Goal: Task Accomplishment & Management: Manage account settings

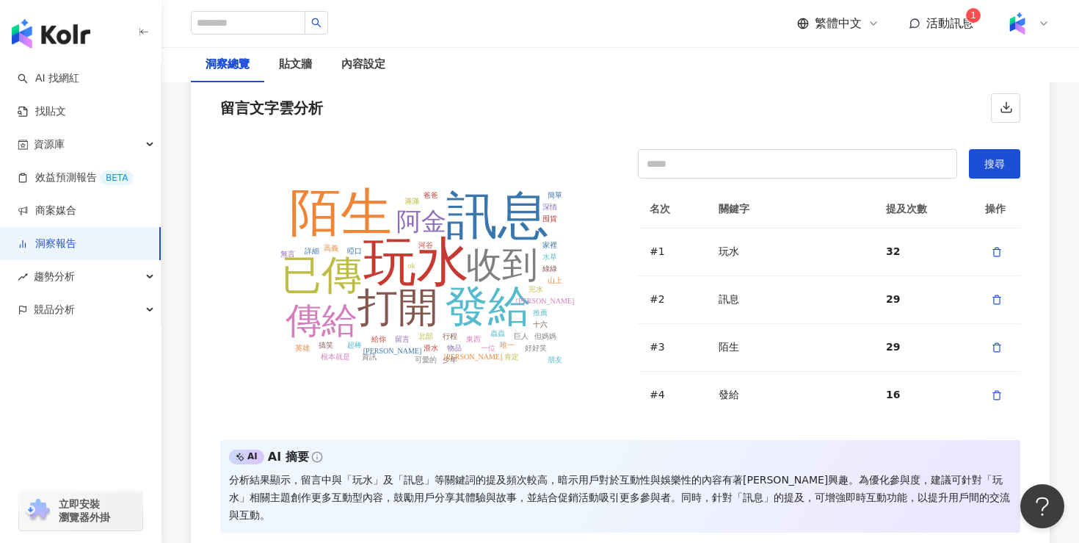
scroll to position [3112, 0]
click at [731, 162] on input "text" at bounding box center [797, 162] width 319 height 29
click at [995, 157] on span "搜尋" at bounding box center [995, 162] width 21 height 12
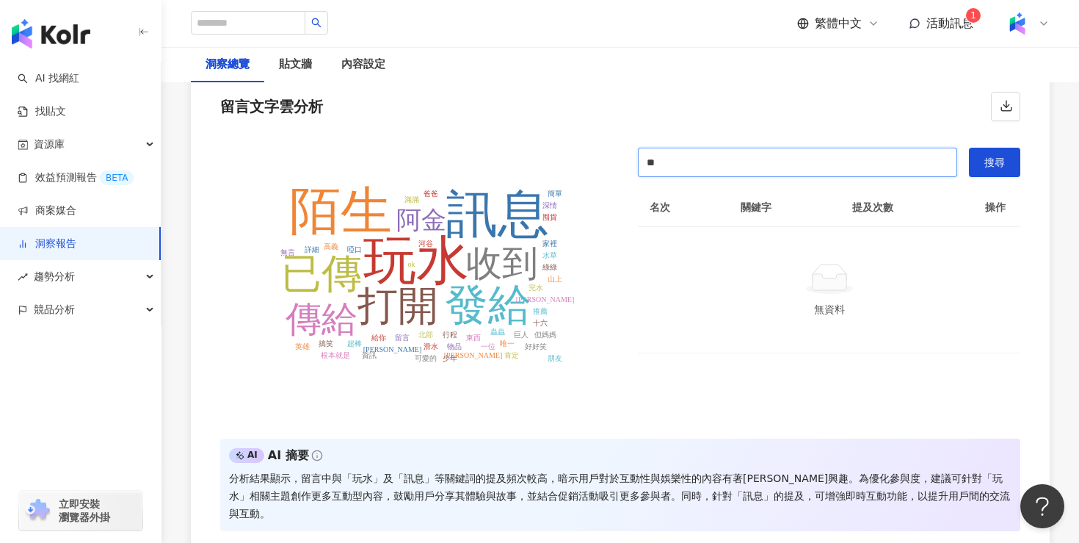
click at [777, 162] on input "**" at bounding box center [797, 162] width 319 height 29
type input "*"
click at [1011, 162] on button "搜尋" at bounding box center [994, 162] width 51 height 29
click at [1007, 162] on button "搜尋" at bounding box center [994, 162] width 51 height 29
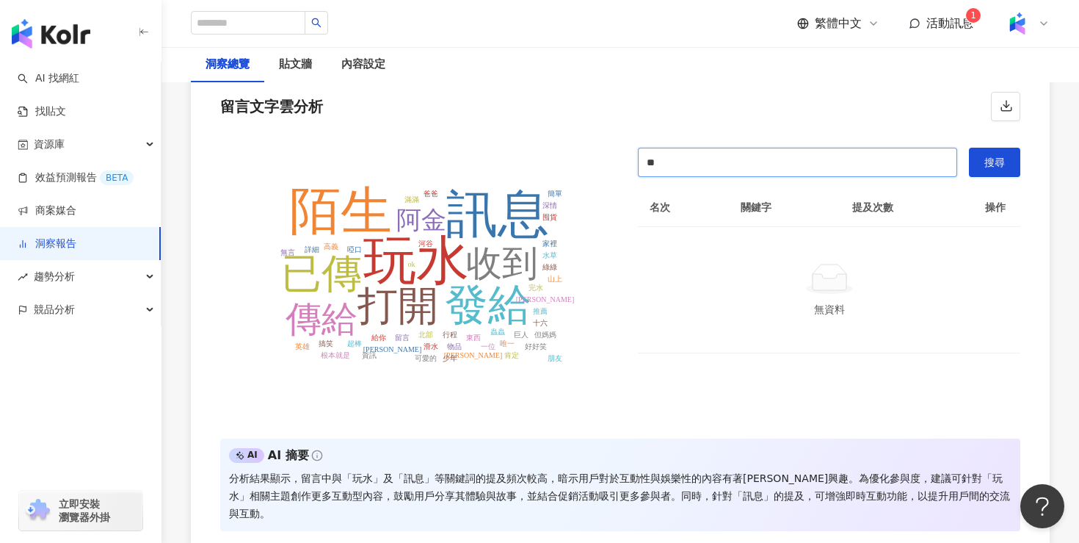
click at [752, 159] on input "**" at bounding box center [797, 162] width 319 height 29
type input "*"
click at [1007, 153] on button "搜尋" at bounding box center [994, 162] width 51 height 29
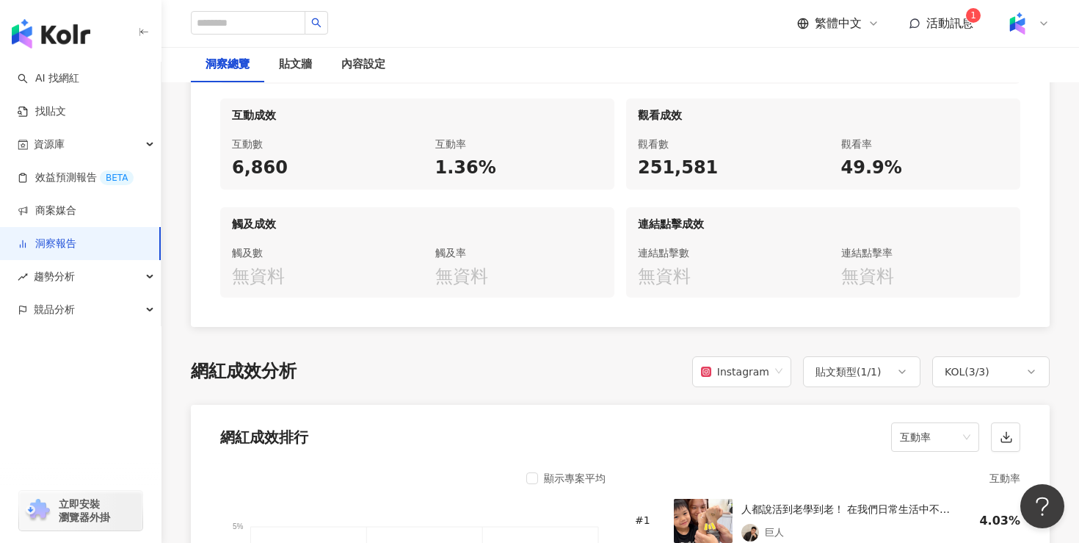
scroll to position [835, 0]
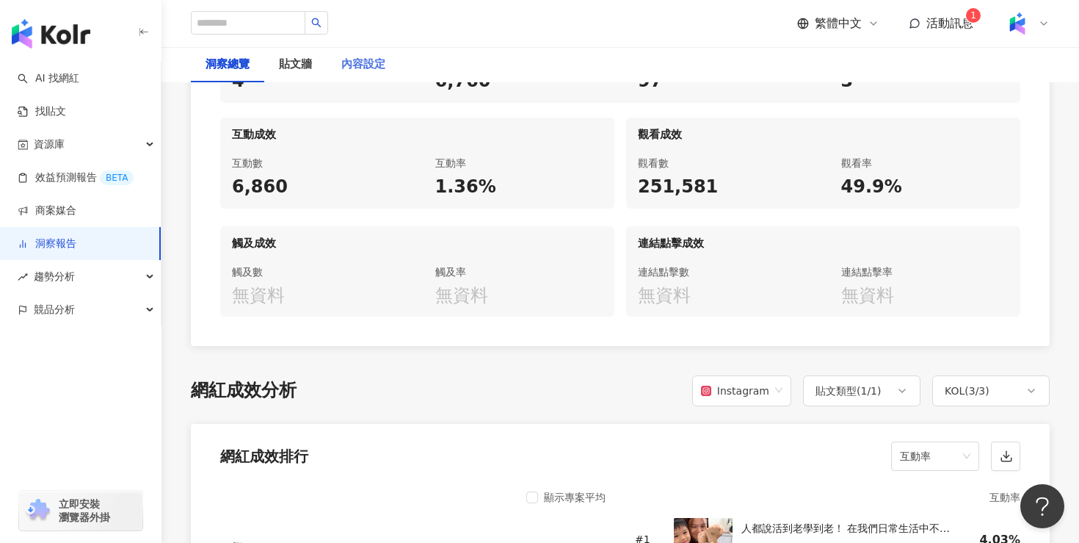
click at [359, 75] on div "內容設定" at bounding box center [363, 64] width 73 height 35
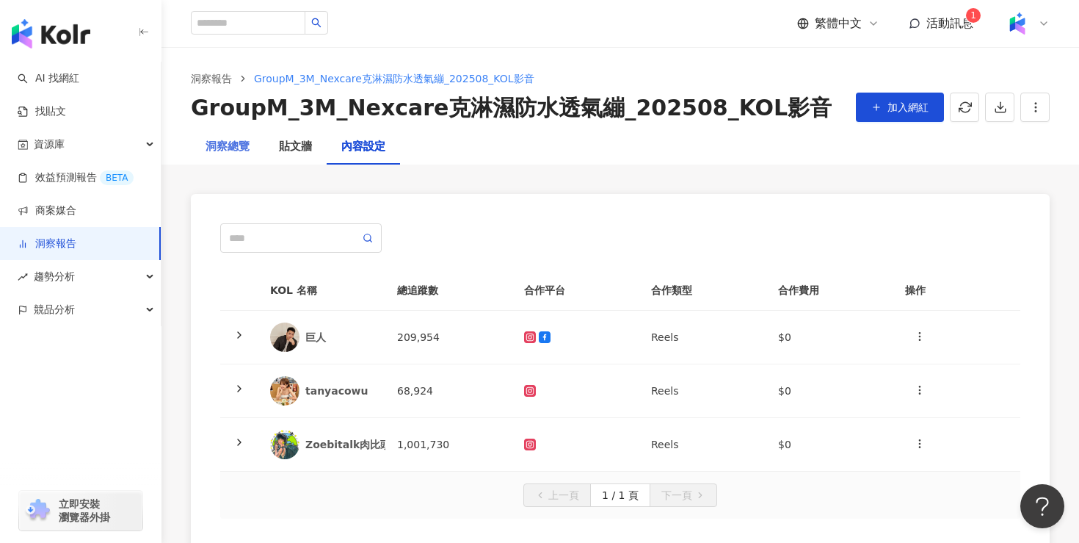
click at [233, 162] on div "洞察總覽" at bounding box center [227, 146] width 73 height 35
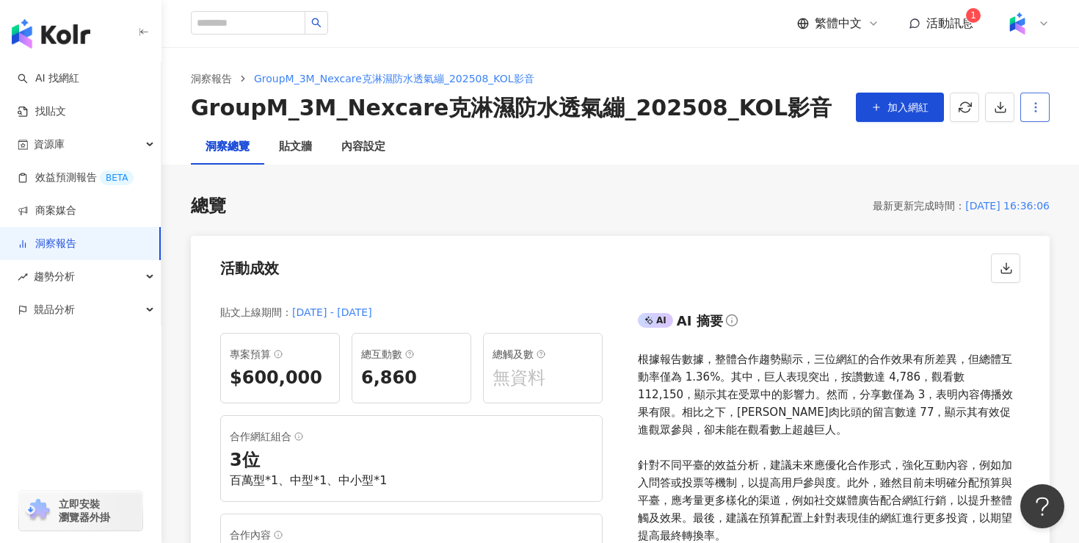
click at [1048, 113] on button "button" at bounding box center [1035, 107] width 29 height 29
click at [1010, 144] on div "設定報告" at bounding box center [1009, 142] width 57 height 16
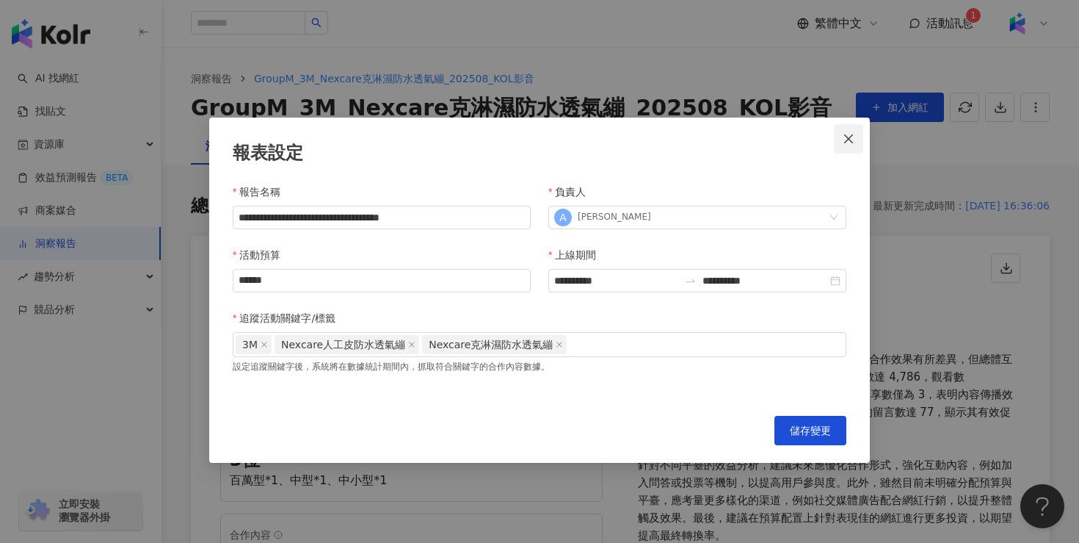
click at [849, 140] on icon "close" at bounding box center [849, 139] width 12 height 12
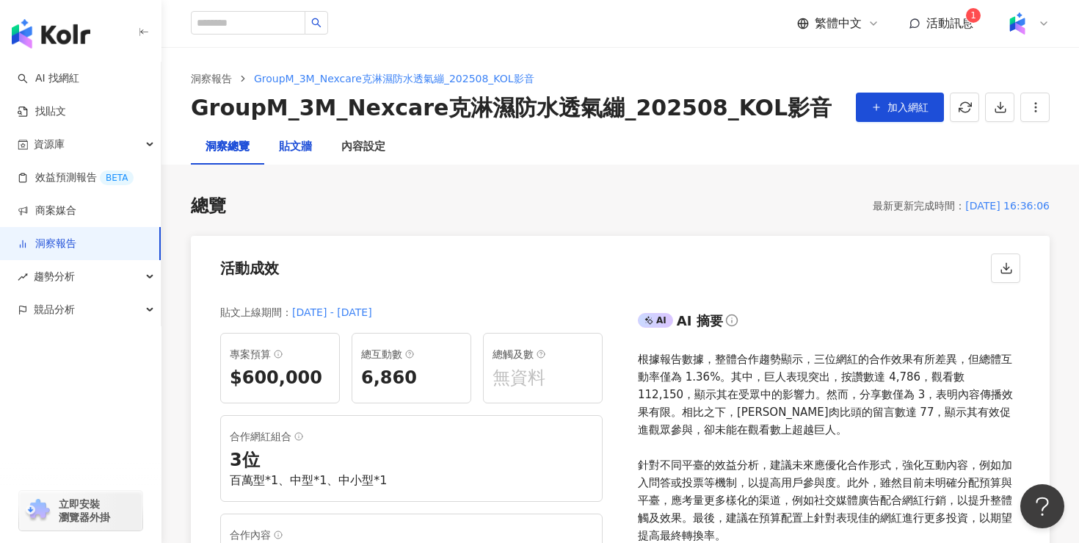
click at [297, 143] on div "貼文牆" at bounding box center [295, 147] width 33 height 18
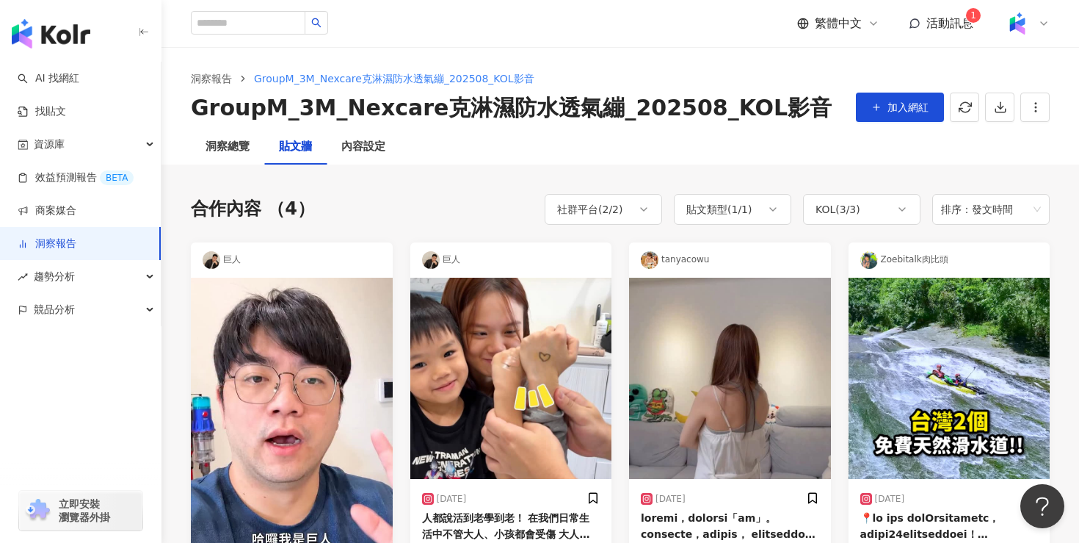
click at [638, 225] on div "合作內容 （4） 社群平台 ( 2 / 2 ) 貼文類型 ( 1 / 1 ) KOL ( 3 / 3 ) 排序：發文時間 巨人 [DATE] 784 5 5.…" at bounding box center [620, 443] width 859 height 559
click at [638, 217] on div "社群平台 ( 2 / 2 )" at bounding box center [603, 209] width 117 height 31
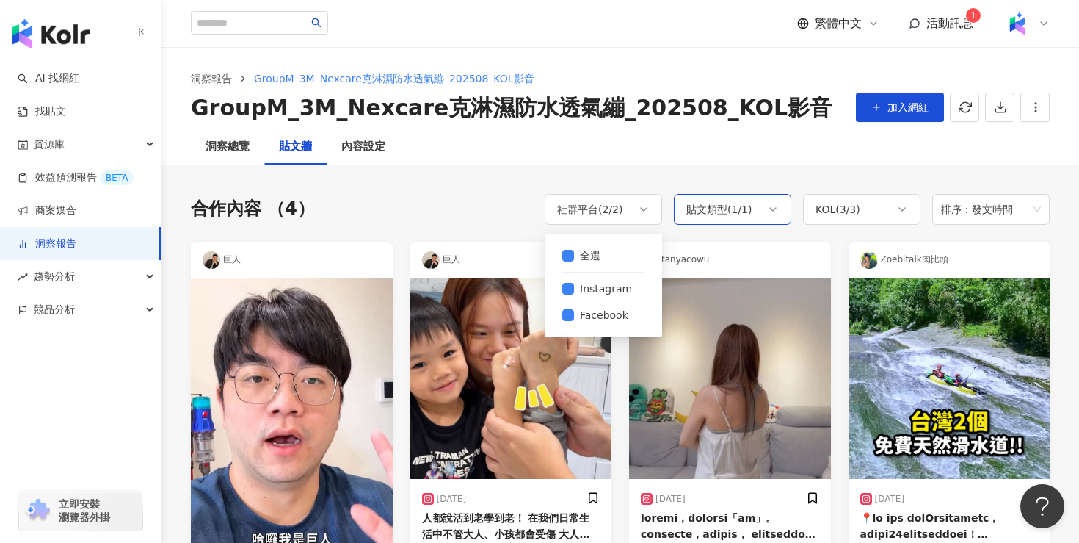
click at [735, 203] on div "貼文類型 ( 1 / 1 )" at bounding box center [719, 209] width 66 height 18
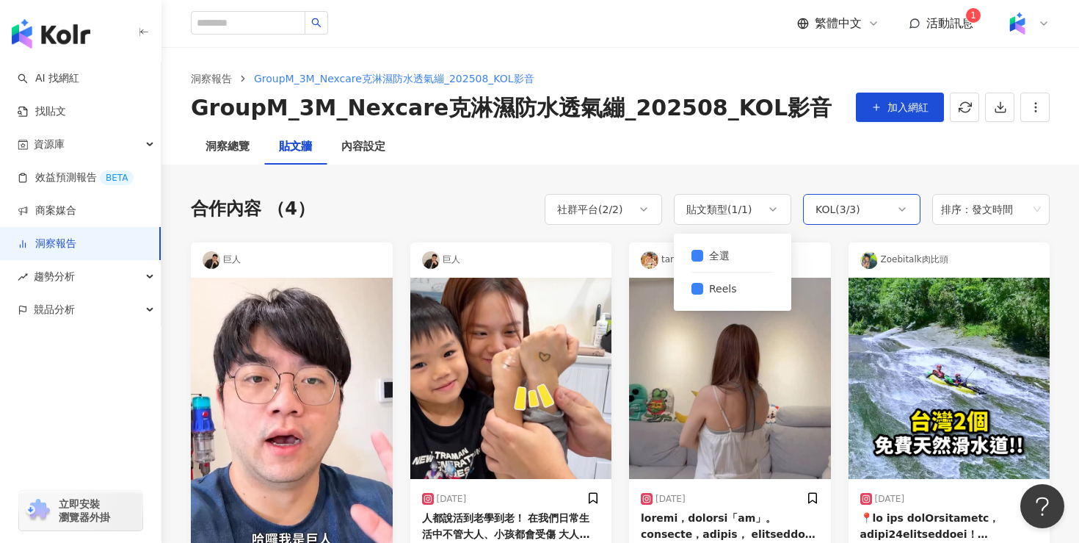
click at [838, 204] on div "KOL ( 3 / 3 )" at bounding box center [838, 209] width 45 height 18
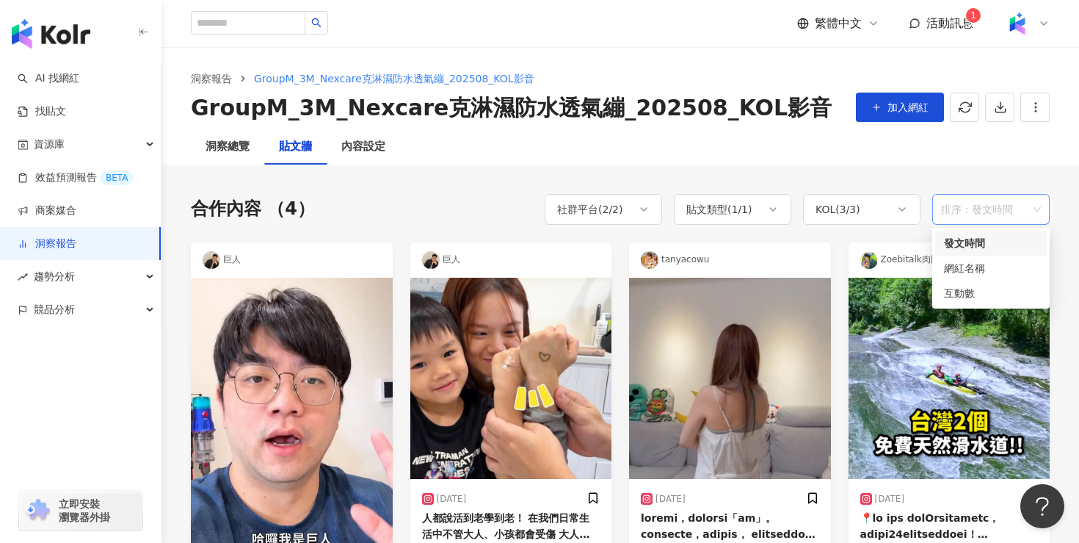
click at [996, 201] on span "排序：發文時間" at bounding box center [991, 209] width 100 height 28
click at [982, 188] on div "合作內容 （4） 社群平台 ( 2 / 2 ) 貼文類型 ( 1 / 1 ) KOL ( 3 / 3 ) 排序：發文時間 全選 Instagram Faceb…" at bounding box center [620, 443] width 859 height 559
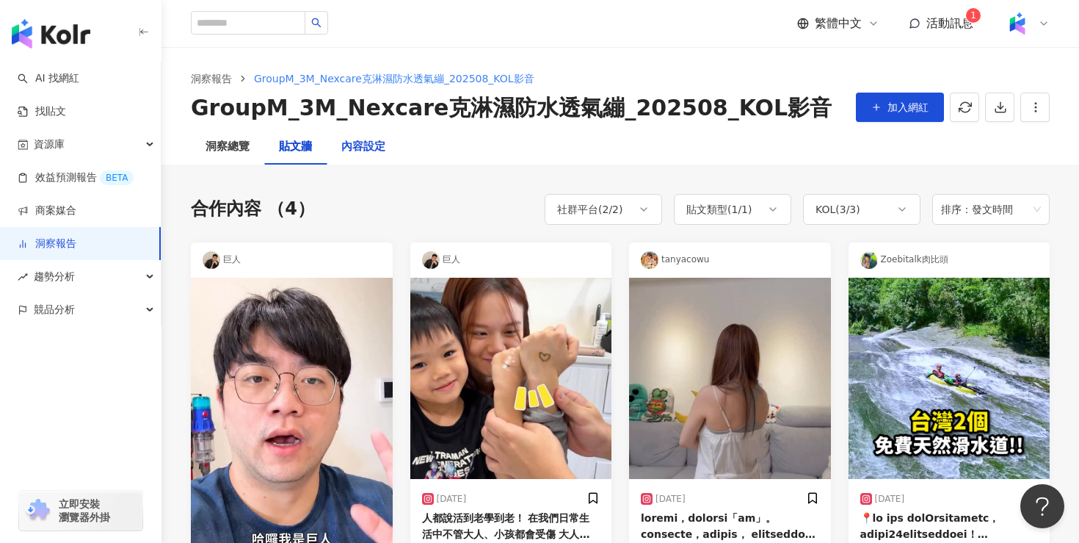
click at [365, 152] on div "內容設定" at bounding box center [363, 147] width 44 height 18
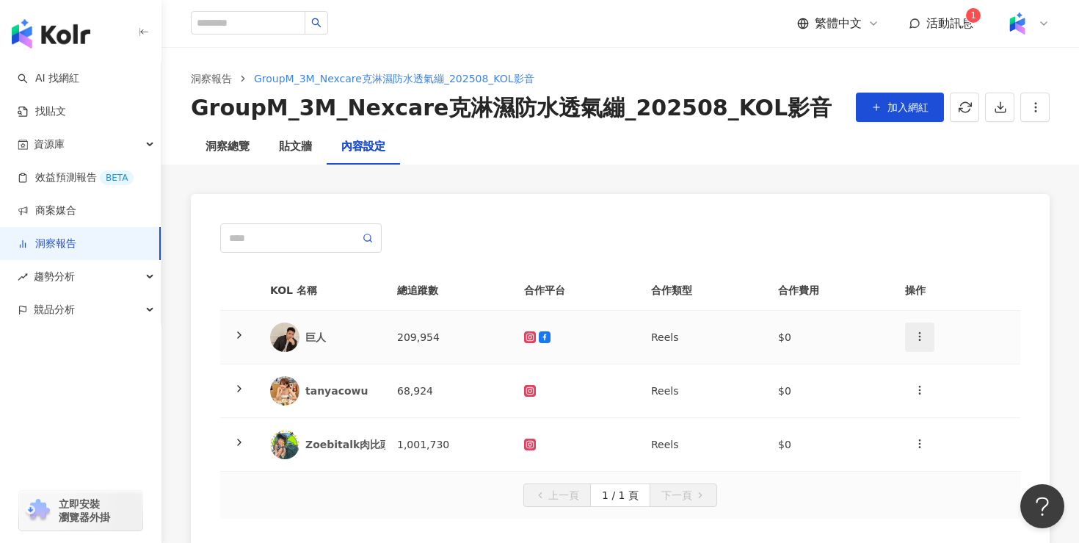
click at [919, 338] on icon "button" at bounding box center [920, 336] width 12 height 12
click at [963, 372] on div "新增內容" at bounding box center [945, 372] width 57 height 16
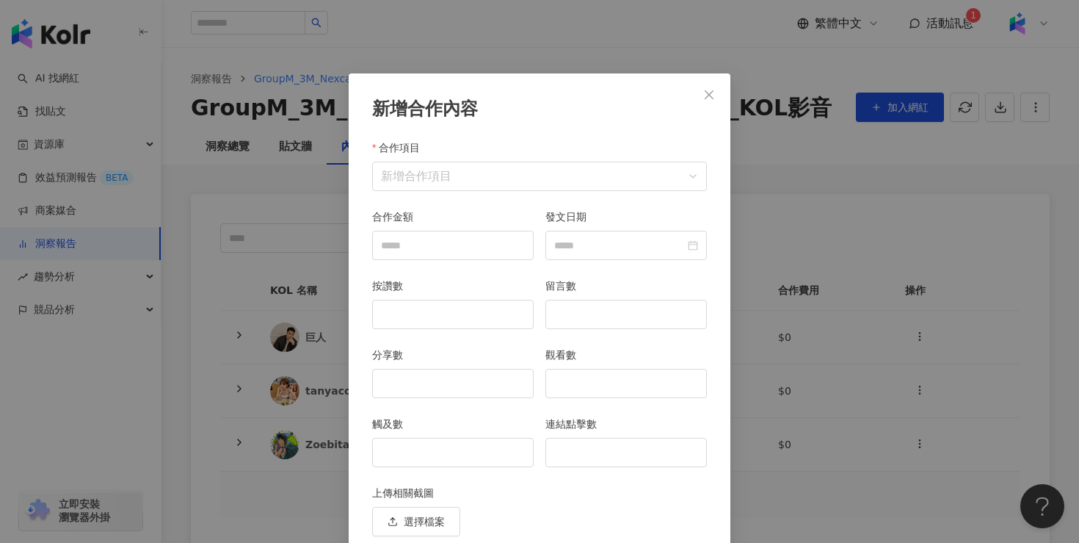
scroll to position [58, 0]
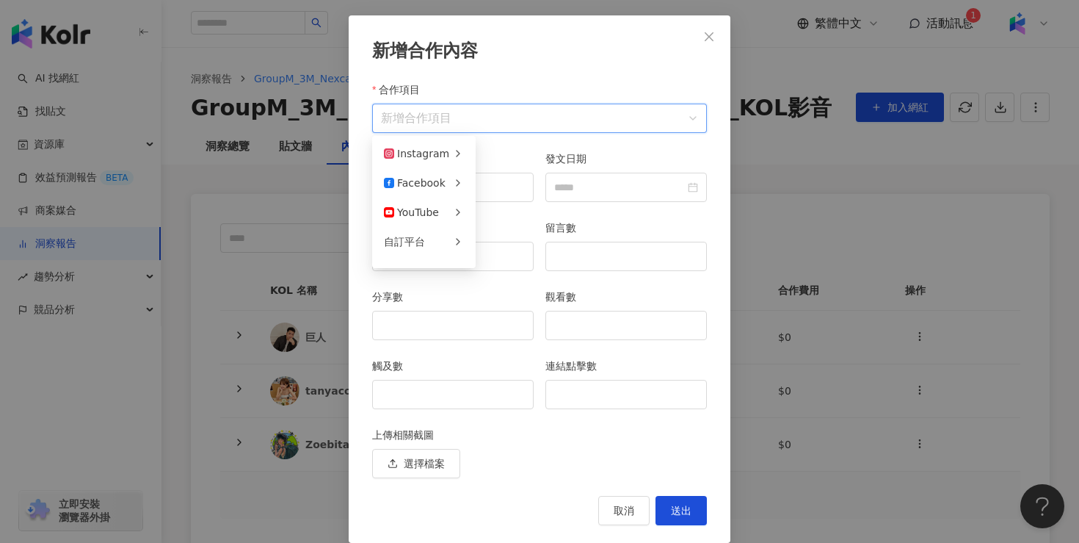
click at [485, 112] on input "合作項目" at bounding box center [539, 118] width 317 height 28
click at [438, 153] on div "Instagram" at bounding box center [416, 153] width 65 height 16
click at [513, 185] on span "限時動態" at bounding box center [508, 183] width 41 height 12
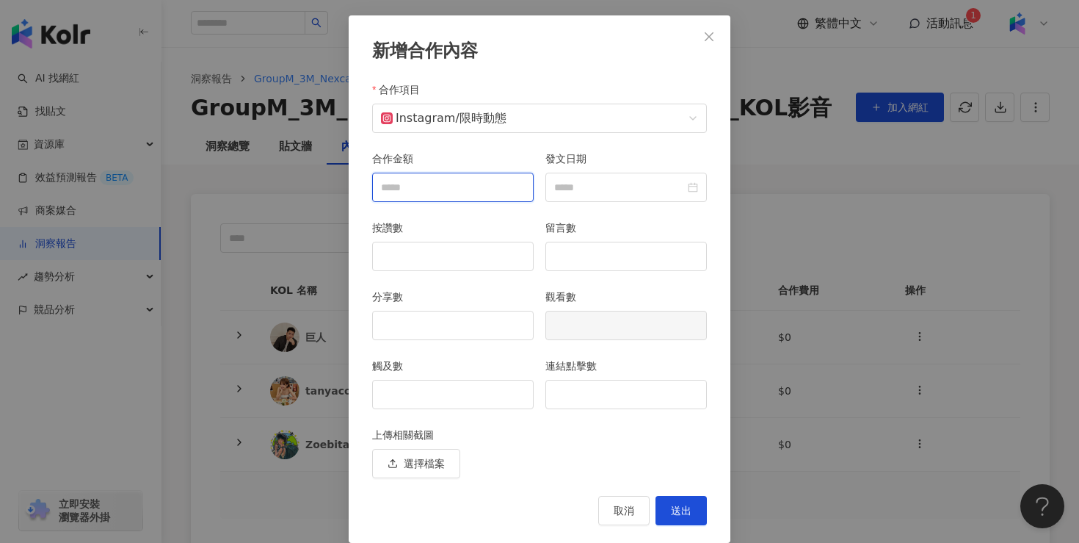
click at [488, 199] on input "合作金額" at bounding box center [453, 187] width 160 height 28
type input "*"
click at [700, 194] on div at bounding box center [627, 187] width 162 height 29
type input "*"
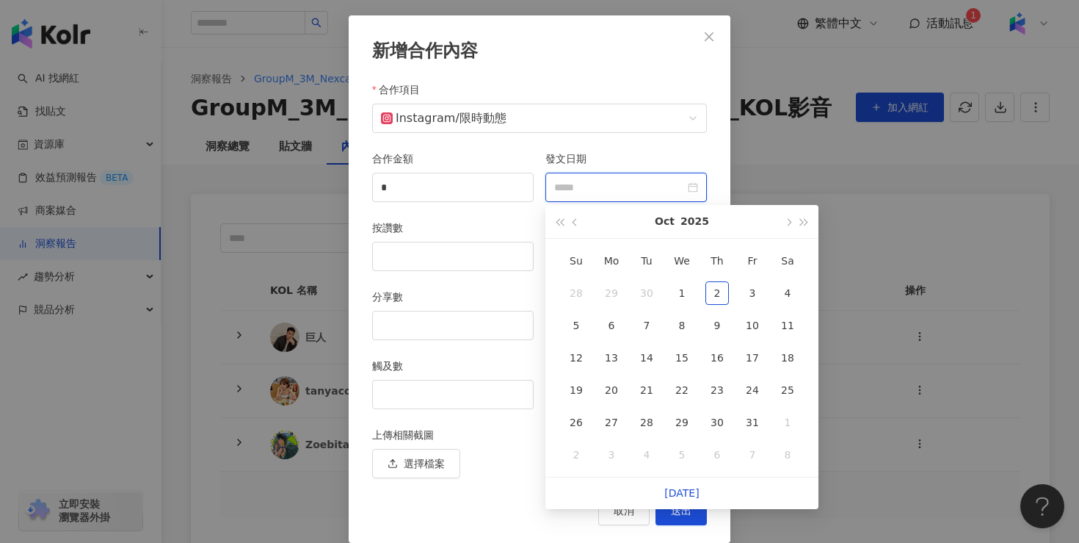
click at [692, 192] on div at bounding box center [626, 187] width 144 height 16
drag, startPoint x: 579, startPoint y: 421, endPoint x: 704, endPoint y: 383, distance: 130.5
click at [704, 383] on tbody "28 29 30 1 2 3 4 5 6 7 8 9 10 11 12 13 14 15 16 17 18 19 20 21 22 23 24 25 26 2…" at bounding box center [682, 374] width 247 height 194
type input "**********"
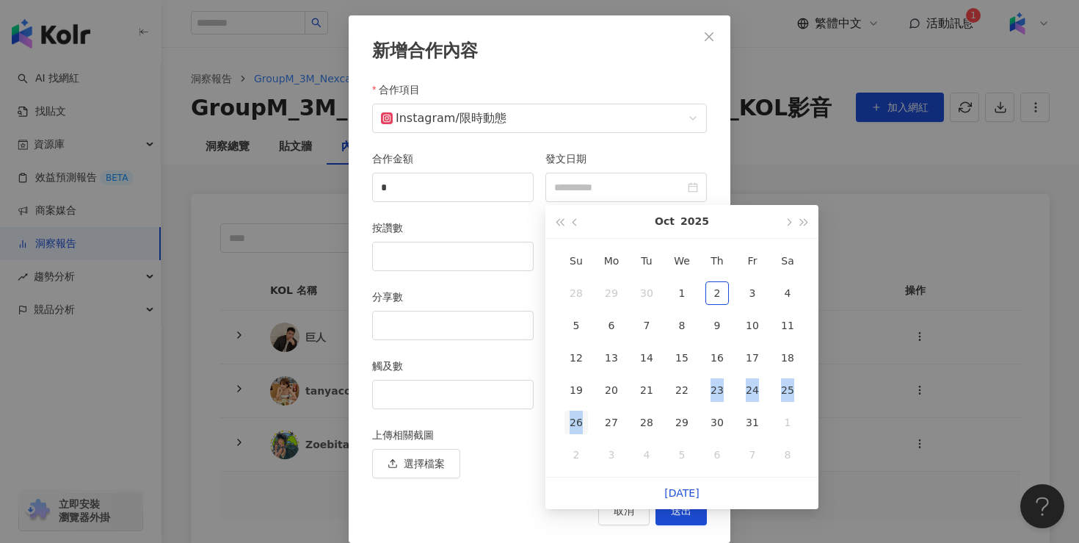
click at [569, 423] on div "26" at bounding box center [576, 421] width 23 height 23
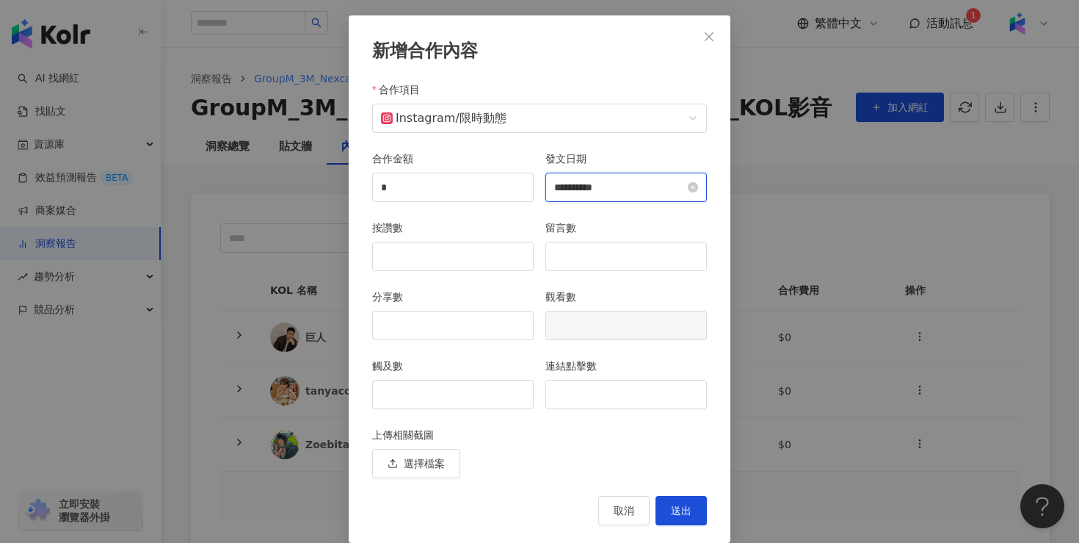
click at [625, 189] on input "**********" at bounding box center [619, 187] width 131 height 16
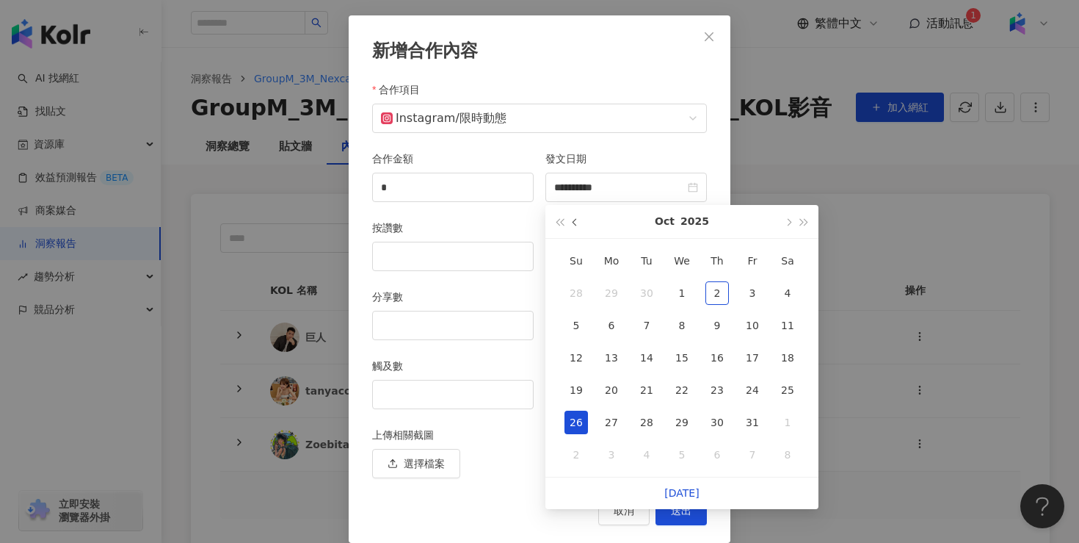
click at [570, 220] on button "button" at bounding box center [576, 221] width 16 height 33
type input "**********"
click at [753, 392] on div "26" at bounding box center [752, 389] width 23 height 23
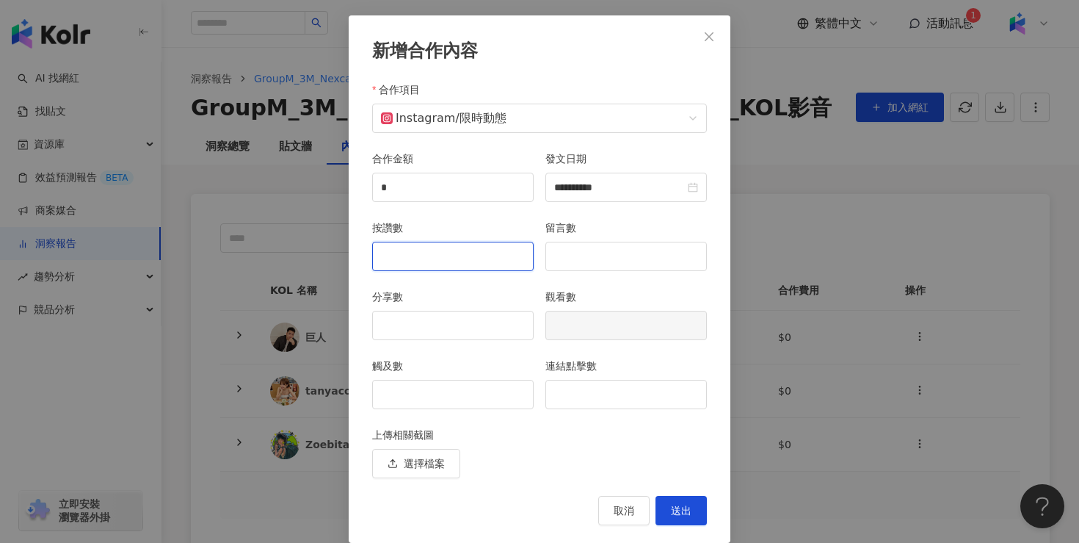
click at [444, 250] on input "按讚數" at bounding box center [453, 256] width 160 height 28
type input "*"
click at [431, 402] on input "觸及數" at bounding box center [453, 394] width 160 height 28
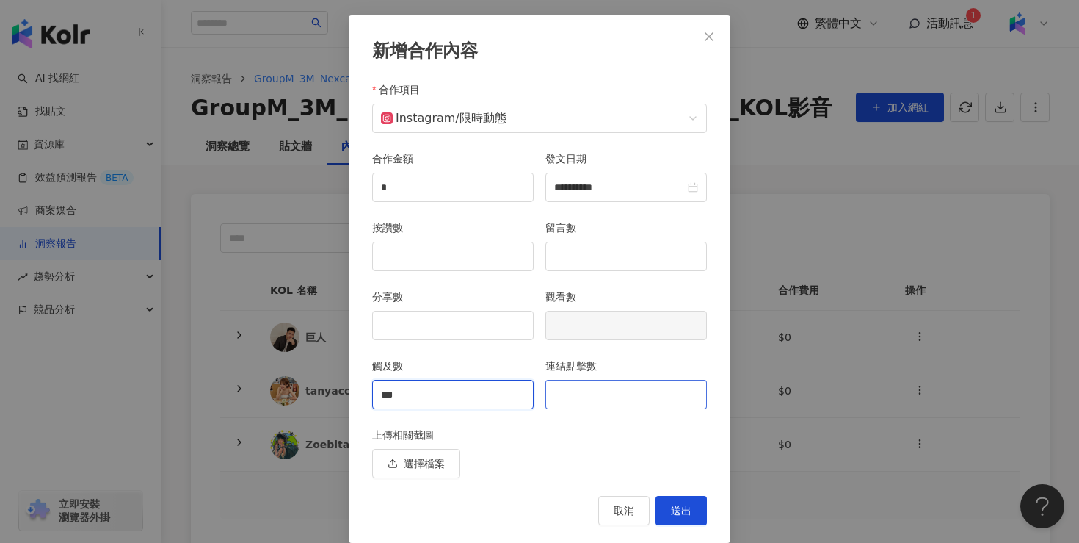
type input "***"
click at [612, 389] on input "連結點擊數" at bounding box center [626, 394] width 160 height 28
type input "*"
click at [693, 513] on button "送出" at bounding box center [681, 510] width 51 height 29
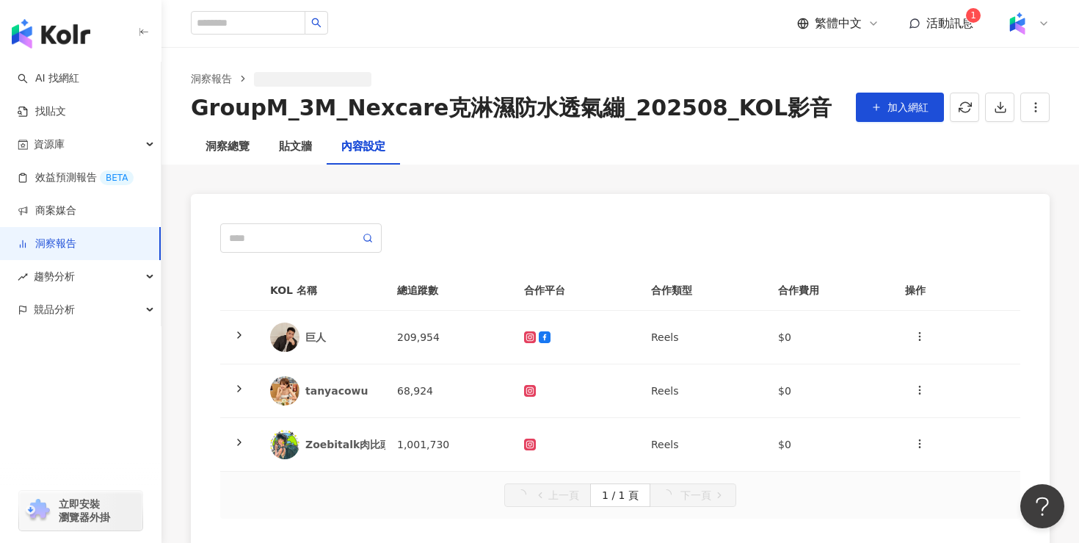
scroll to position [2, 0]
click at [700, 335] on td "Reels、限時動態" at bounding box center [702, 338] width 127 height 54
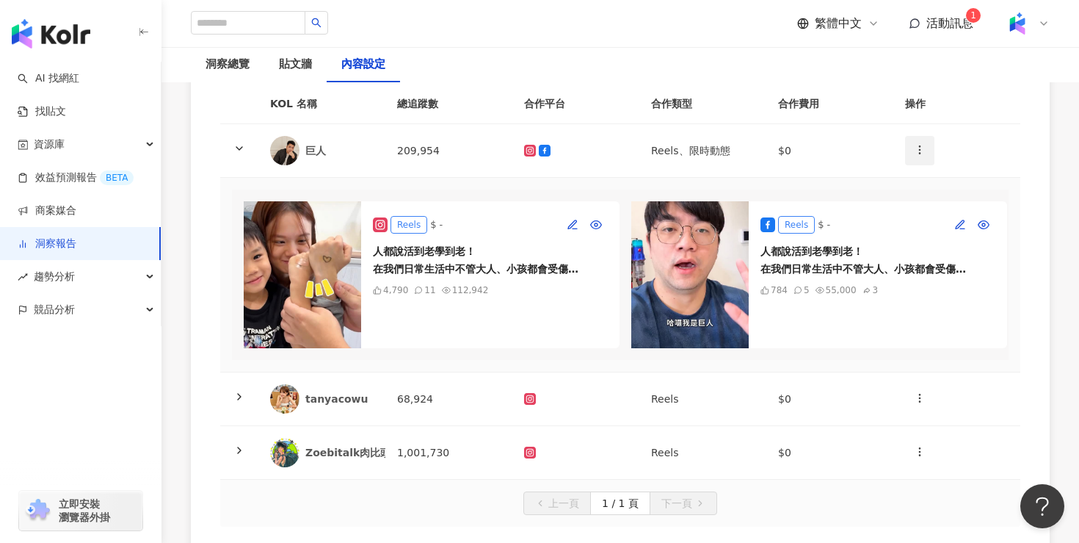
scroll to position [192, 0]
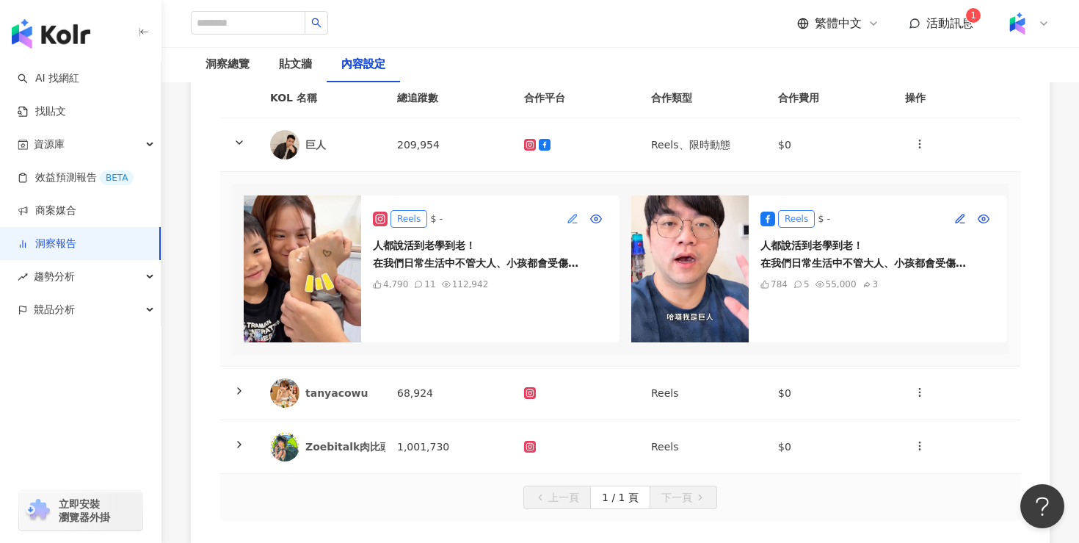
click at [573, 217] on icon "button" at bounding box center [573, 219] width 12 height 12
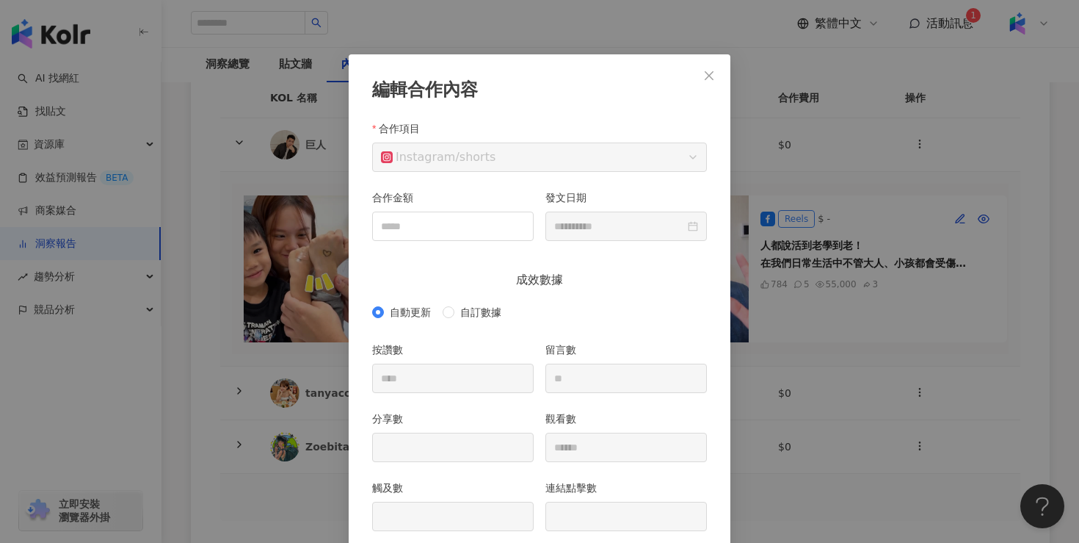
scroll to position [8, 0]
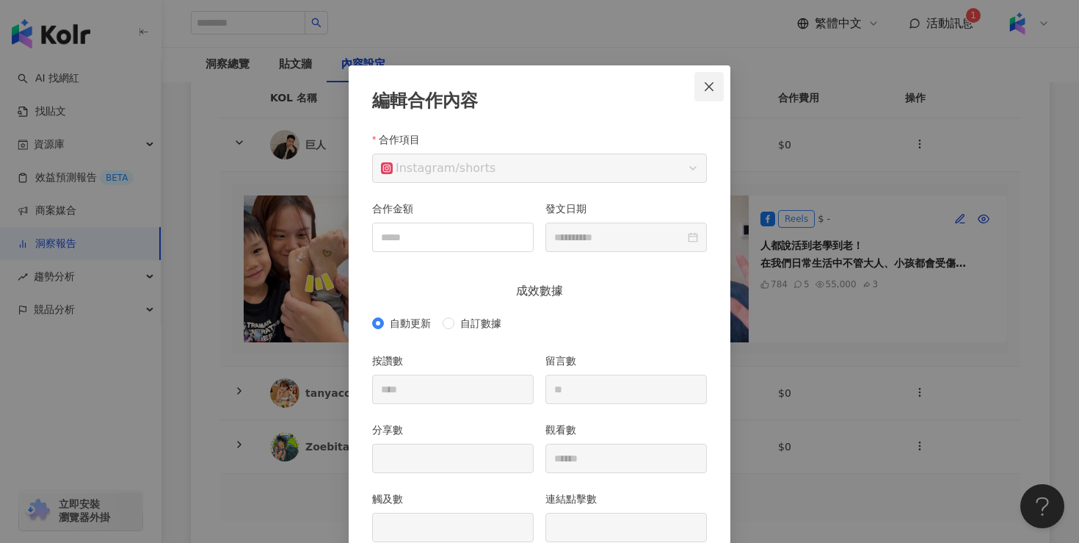
click at [709, 81] on icon "close" at bounding box center [709, 87] width 12 height 12
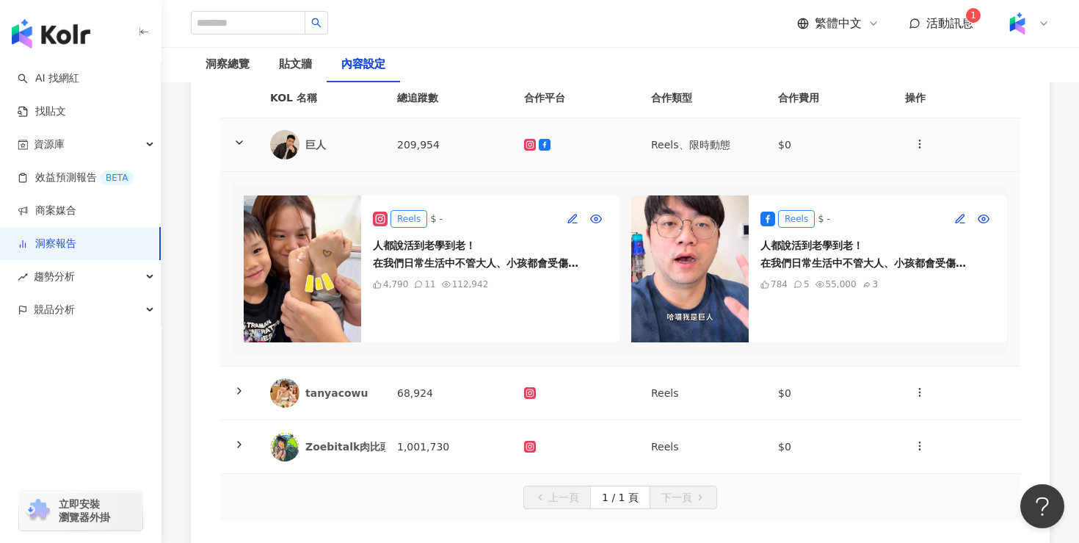
click at [819, 149] on td "$0" at bounding box center [830, 145] width 127 height 54
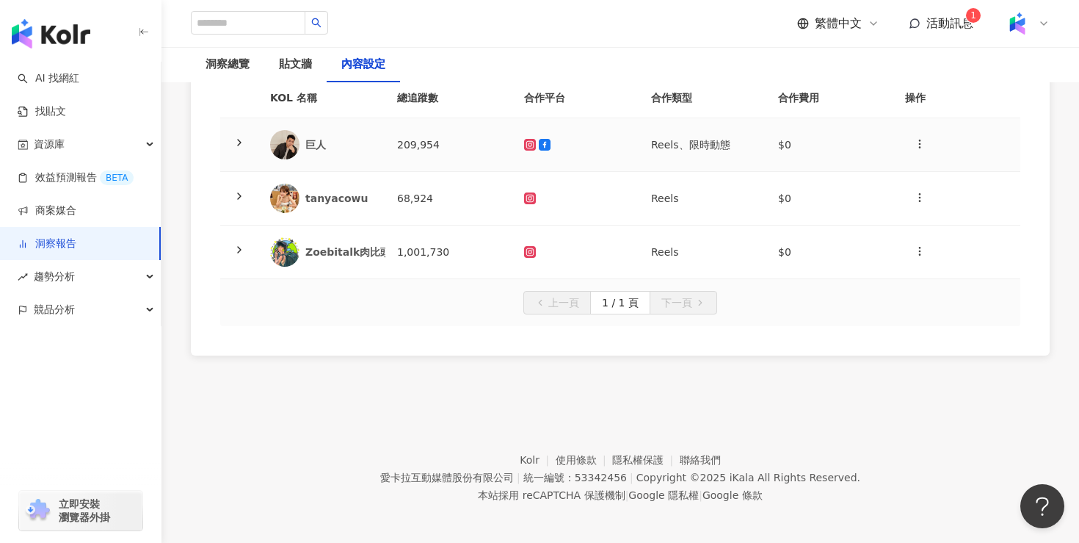
click at [819, 148] on td "$0" at bounding box center [830, 145] width 127 height 54
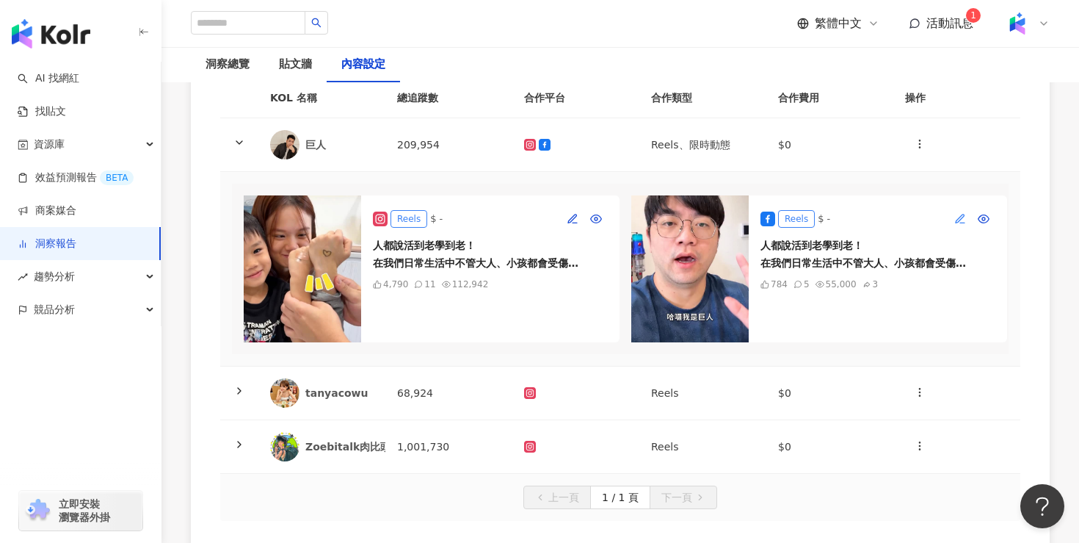
click at [954, 220] on button "button" at bounding box center [960, 218] width 23 height 23
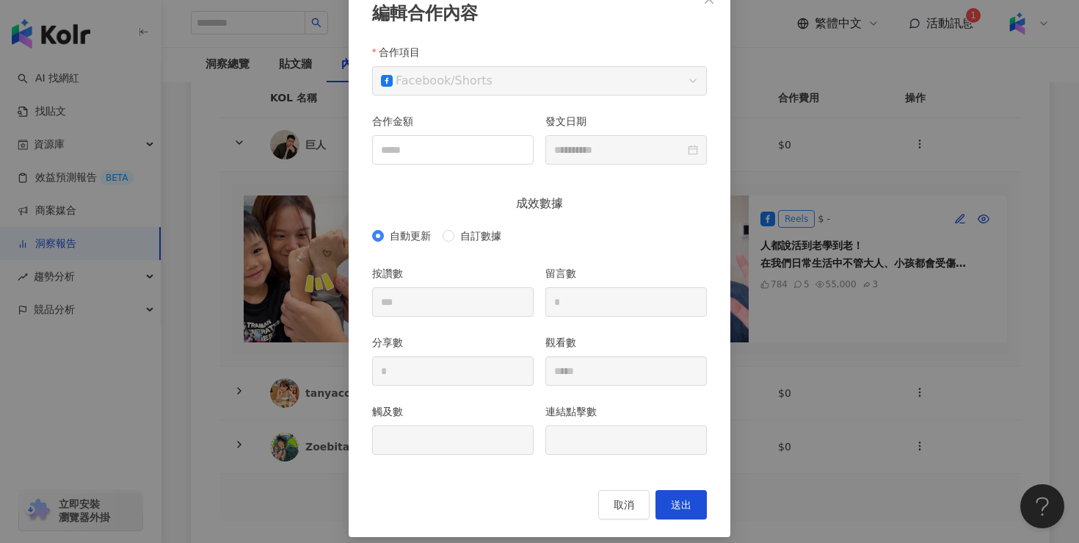
scroll to position [107, 0]
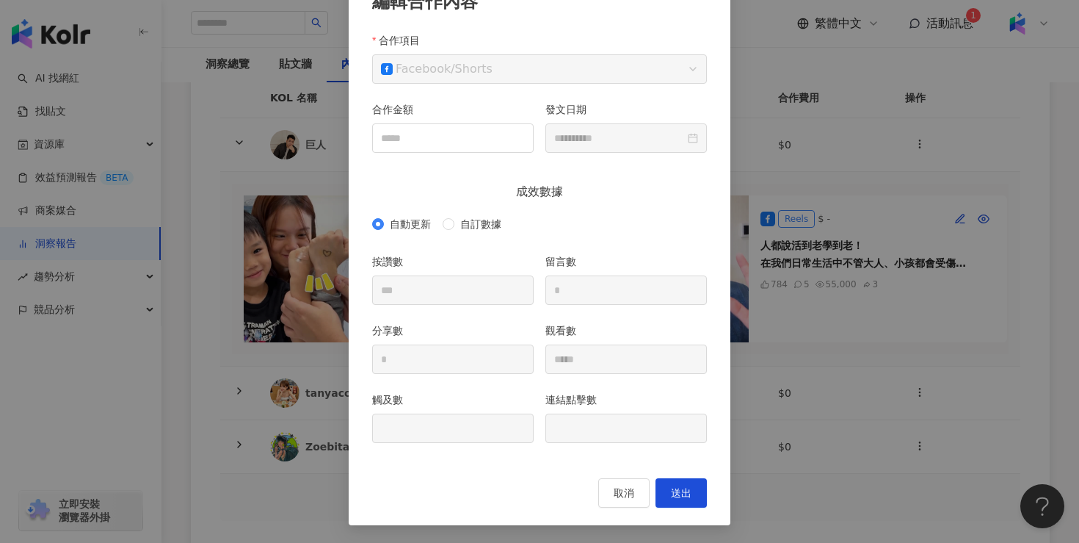
click at [860, 269] on div "**********" at bounding box center [539, 271] width 1079 height 543
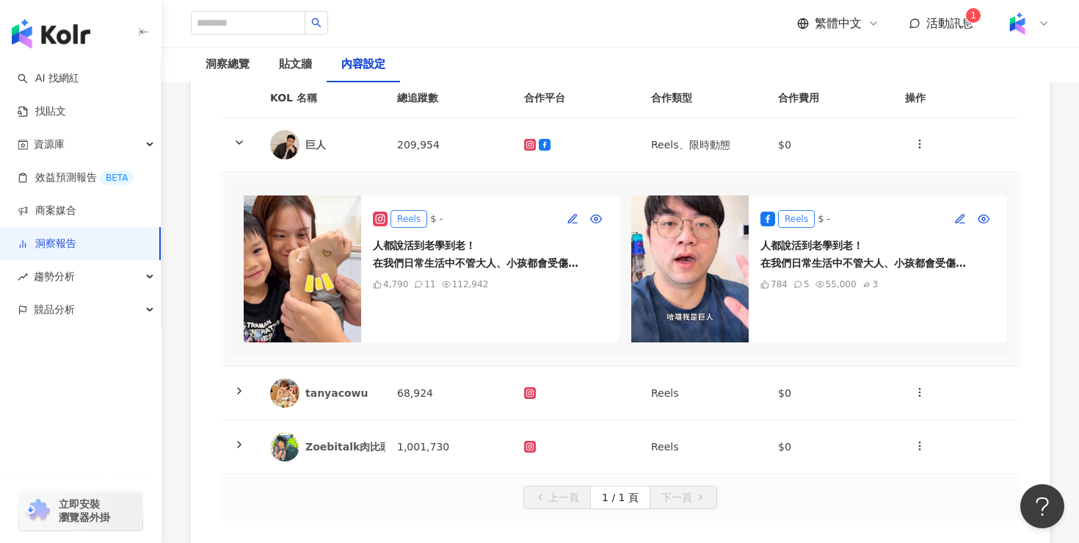
scroll to position [34, 0]
click at [981, 220] on icon "button" at bounding box center [984, 219] width 12 height 12
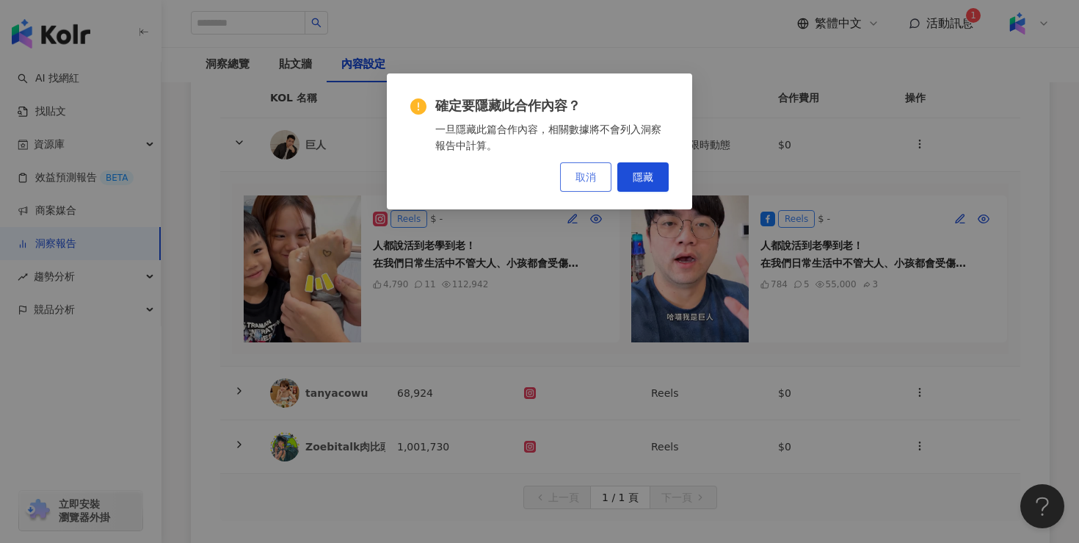
click at [589, 183] on button "取消" at bounding box center [585, 176] width 51 height 29
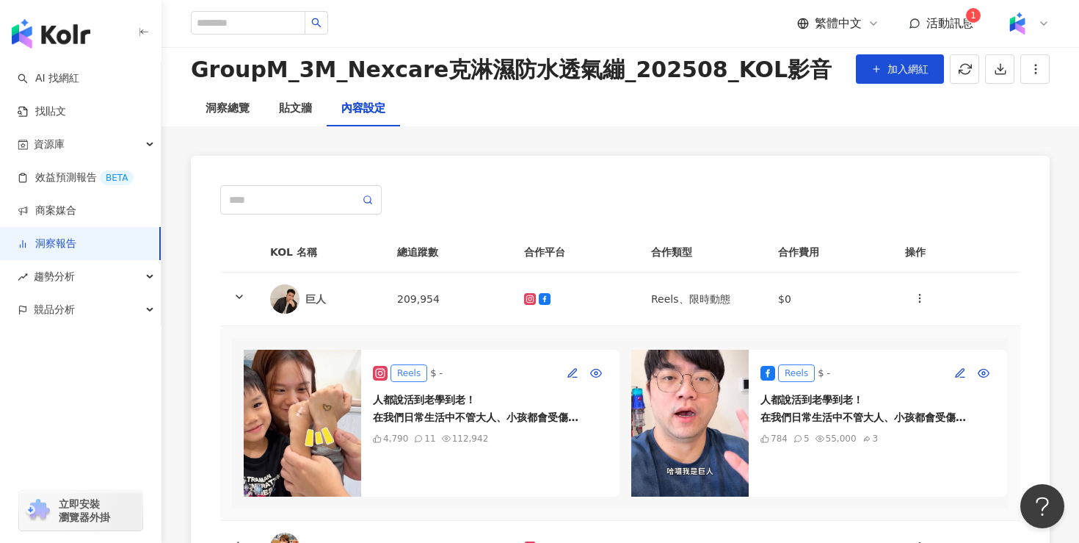
scroll to position [16, 0]
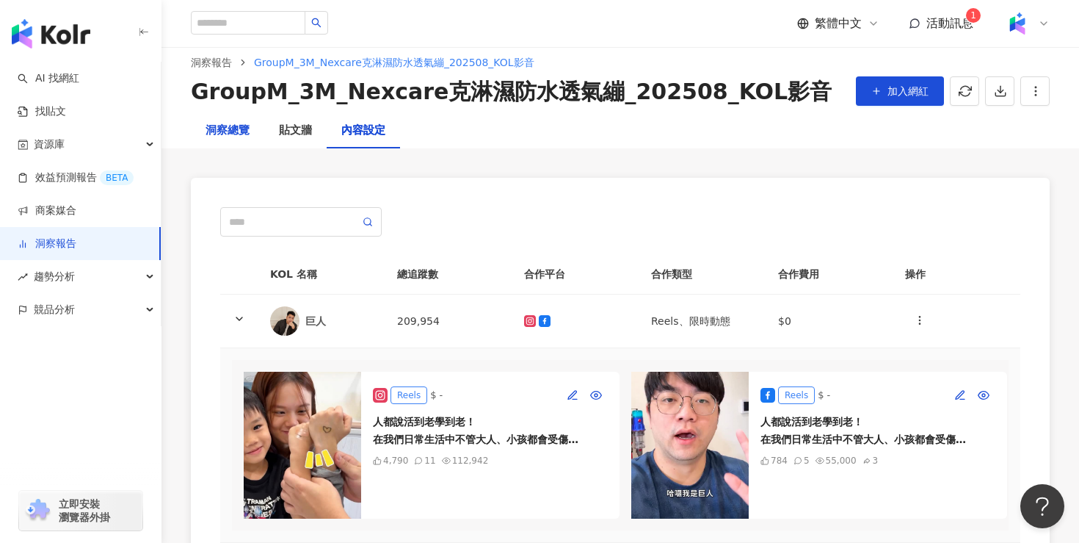
click at [241, 128] on div "洞察總覽" at bounding box center [228, 131] width 44 height 18
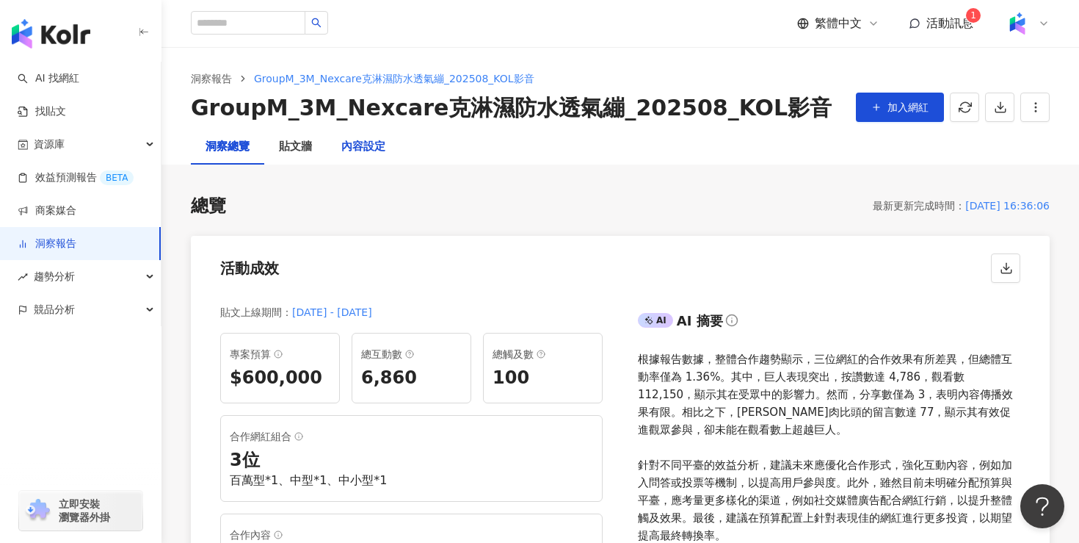
click at [354, 152] on div "內容設定" at bounding box center [363, 147] width 44 height 18
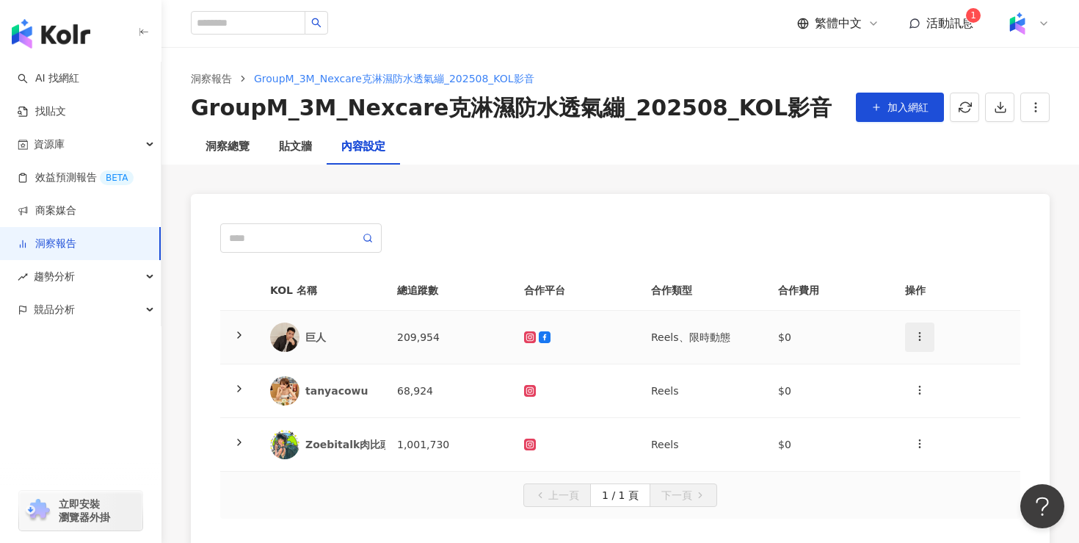
click at [925, 338] on icon "button" at bounding box center [920, 336] width 12 height 12
click at [961, 374] on div "新增內容" at bounding box center [945, 372] width 57 height 16
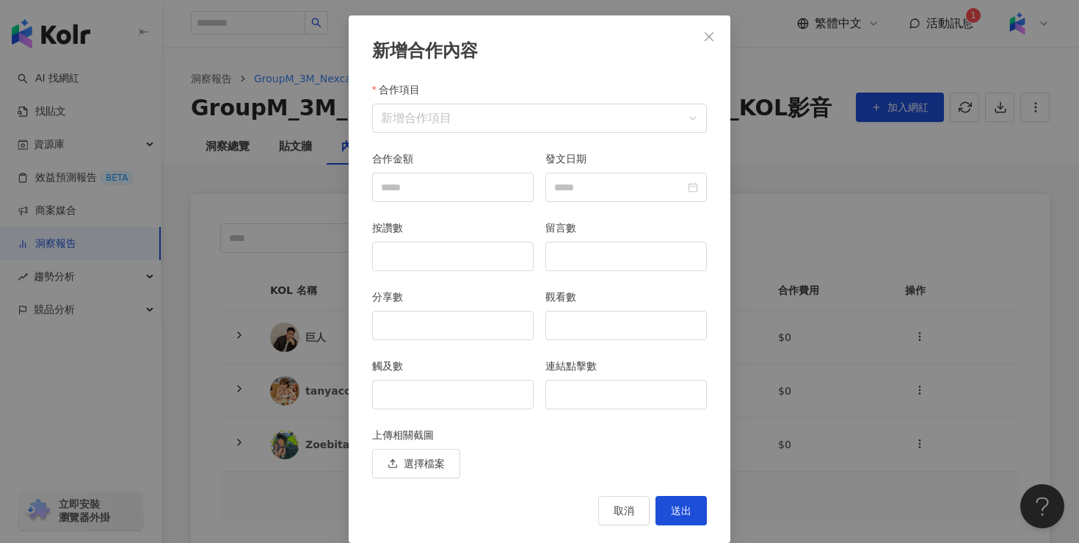
scroll to position [67, 0]
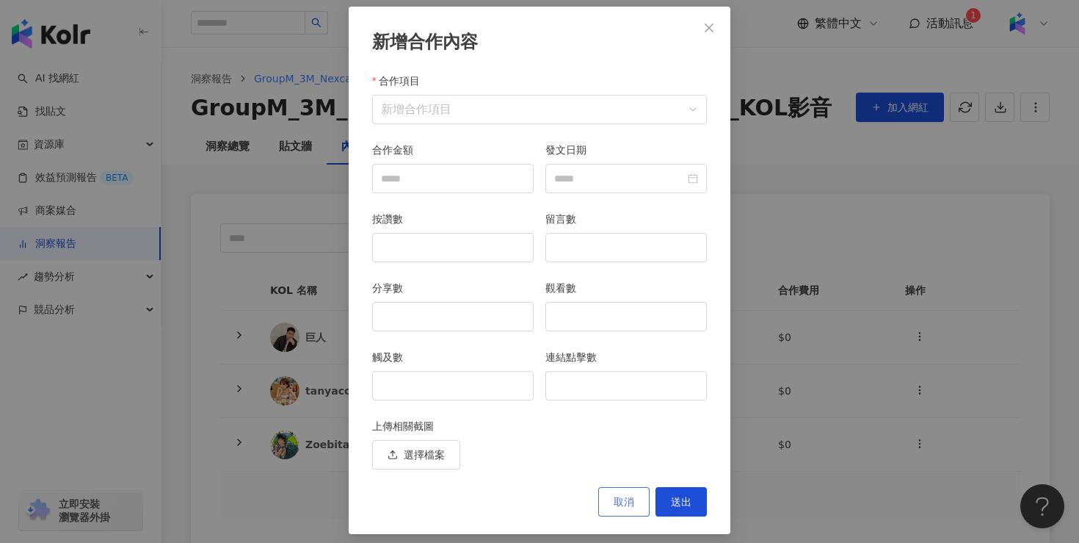
click at [637, 497] on button "取消" at bounding box center [623, 501] width 51 height 29
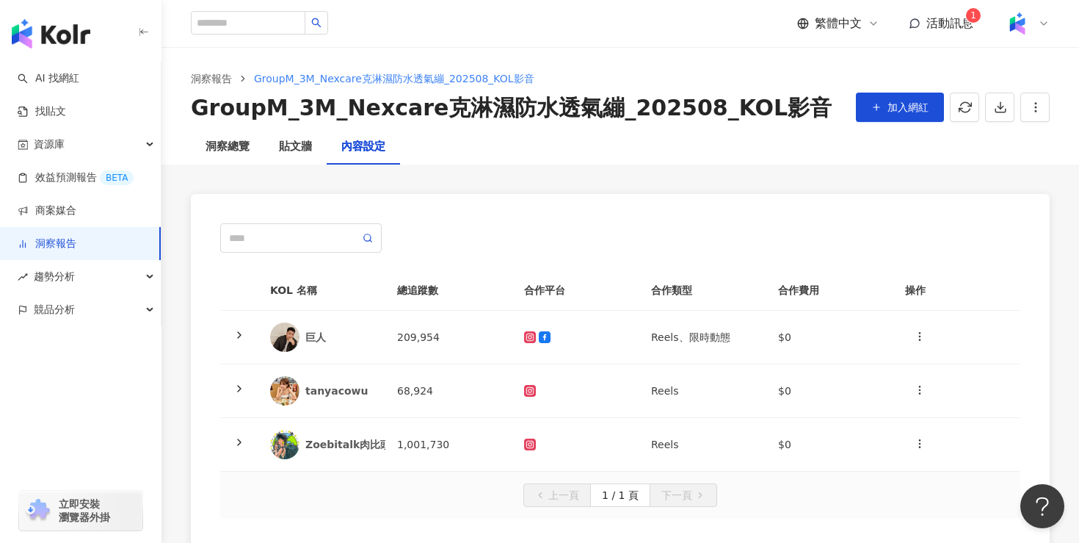
scroll to position [2, 0]
click at [554, 337] on div at bounding box center [576, 337] width 104 height 12
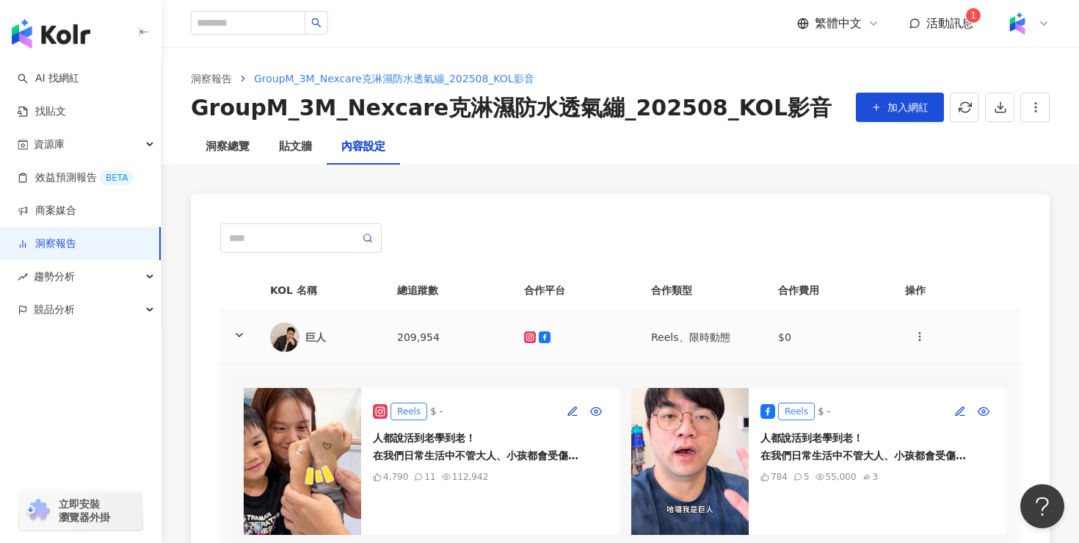
click at [543, 333] on icon at bounding box center [545, 337] width 12 height 12
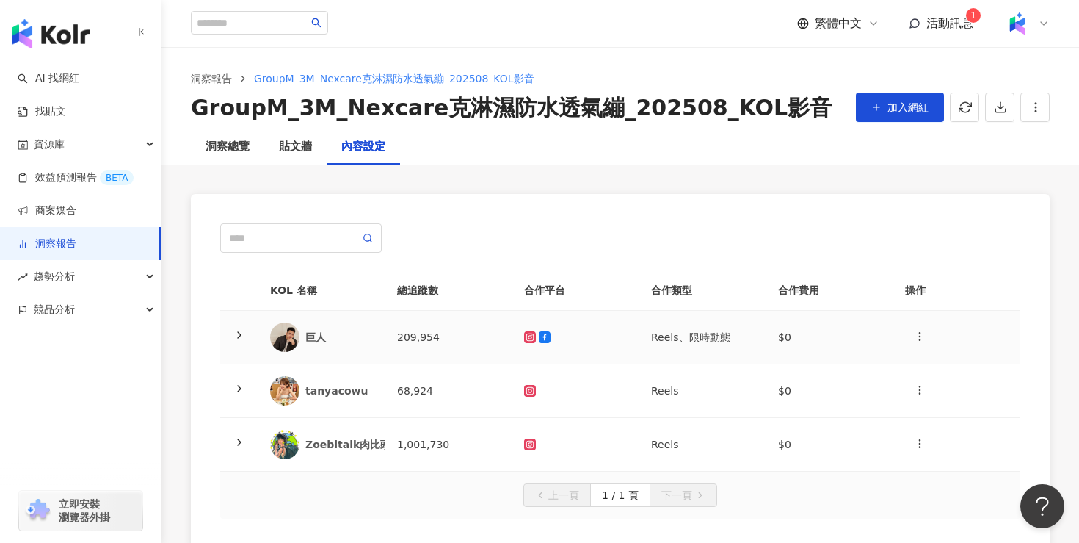
scroll to position [12, 0]
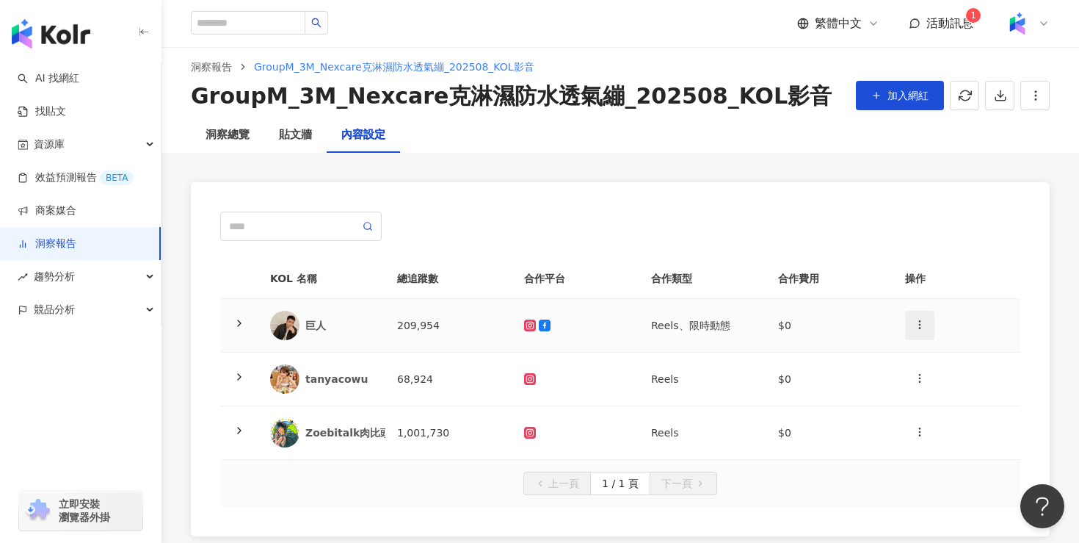
click at [929, 319] on button "button" at bounding box center [919, 325] width 29 height 29
click at [949, 365] on div "新增內容" at bounding box center [945, 360] width 57 height 16
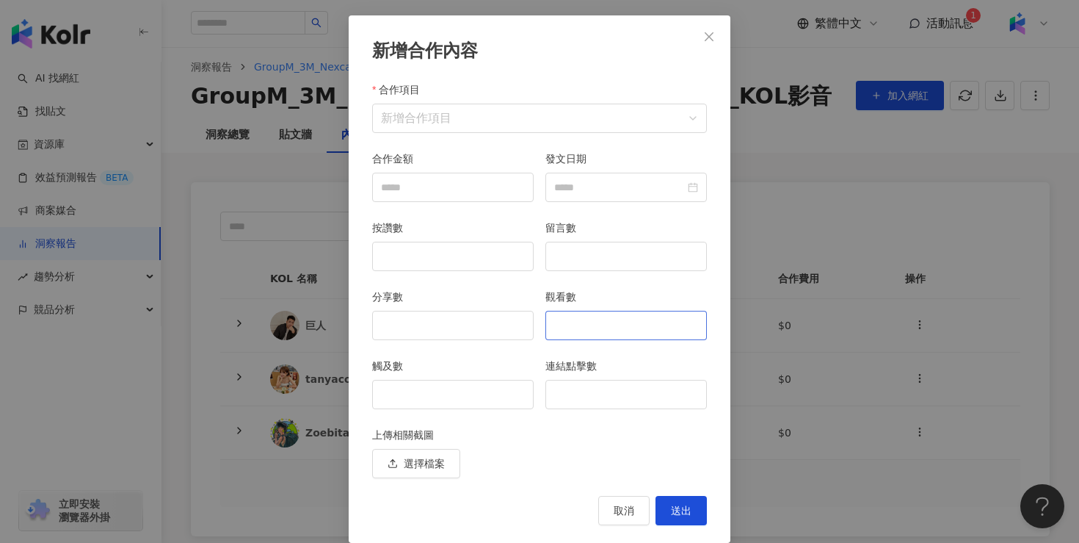
scroll to position [76, 0]
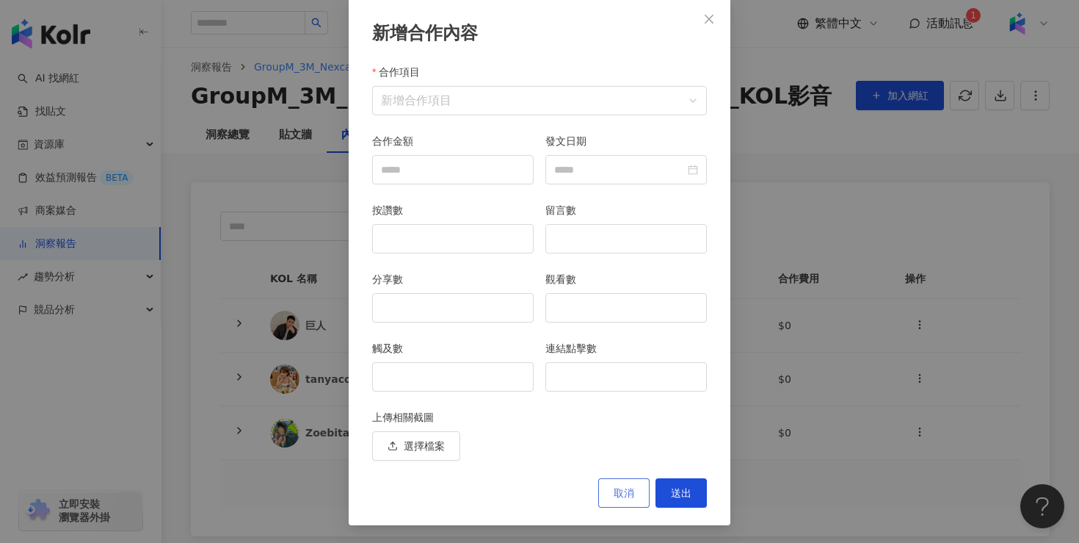
click at [636, 492] on button "取消" at bounding box center [623, 492] width 51 height 29
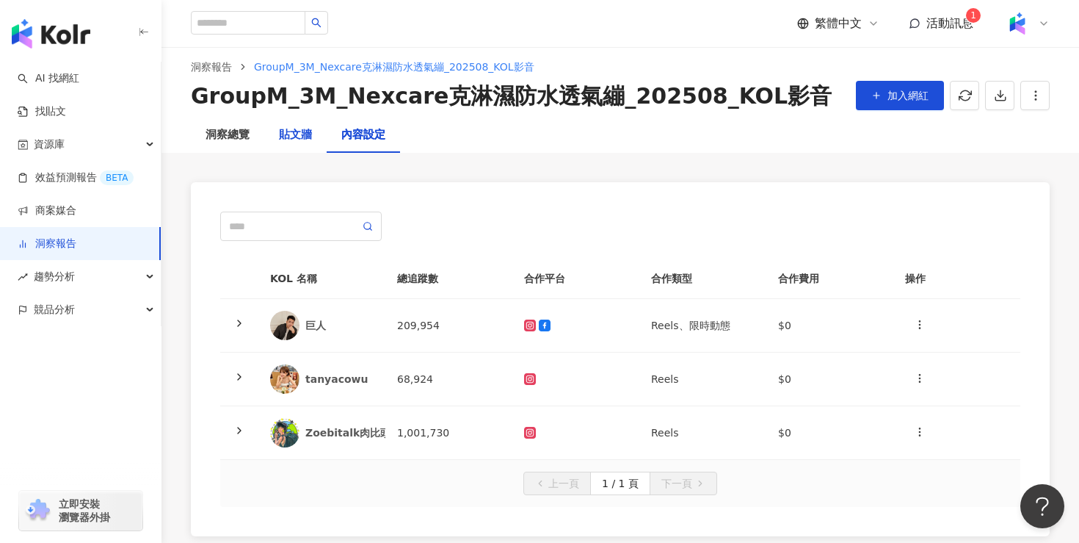
click at [289, 130] on div "貼文牆" at bounding box center [295, 135] width 33 height 18
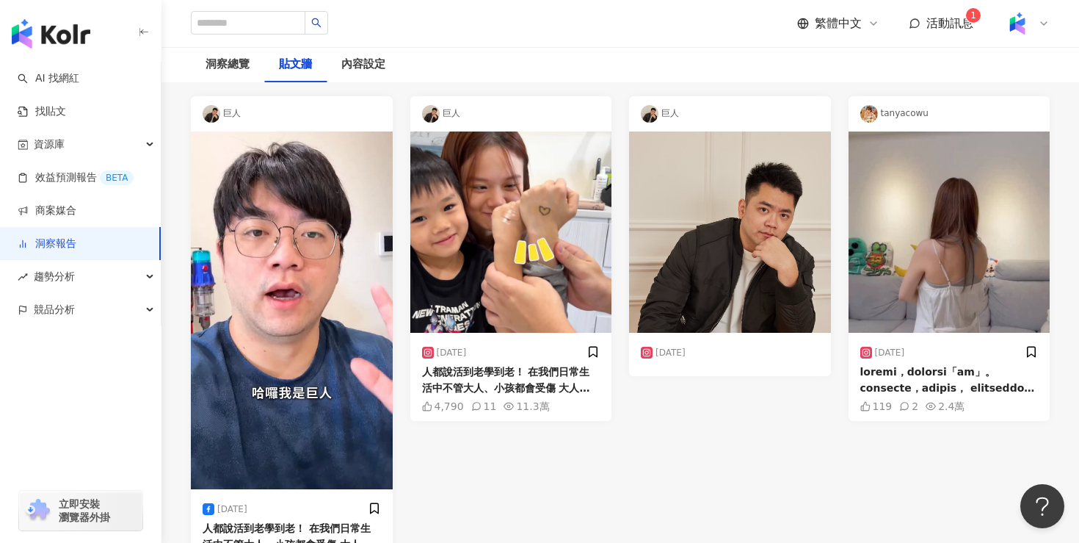
scroll to position [72, 0]
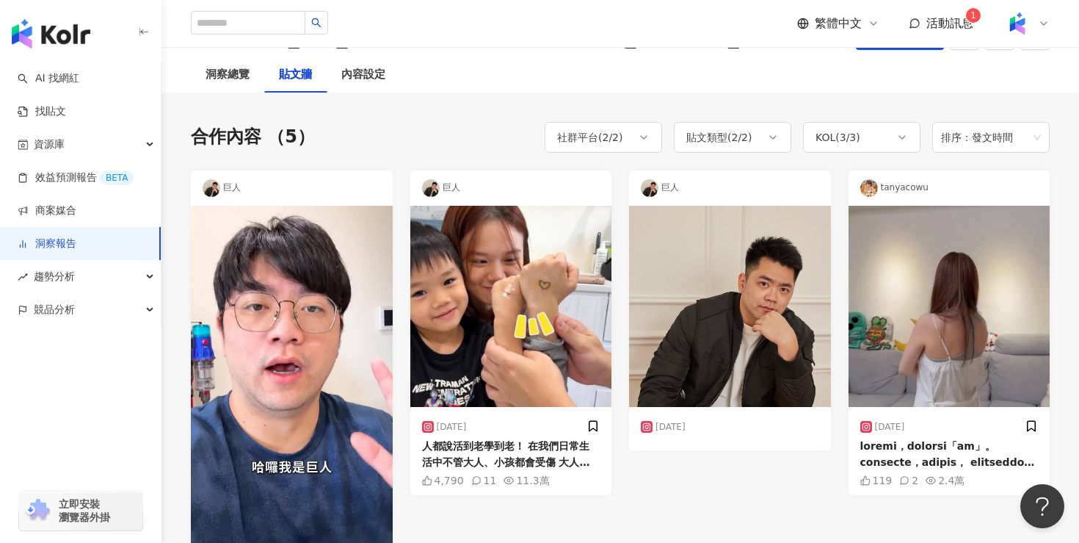
click at [702, 191] on div "巨人" at bounding box center [730, 187] width 202 height 35
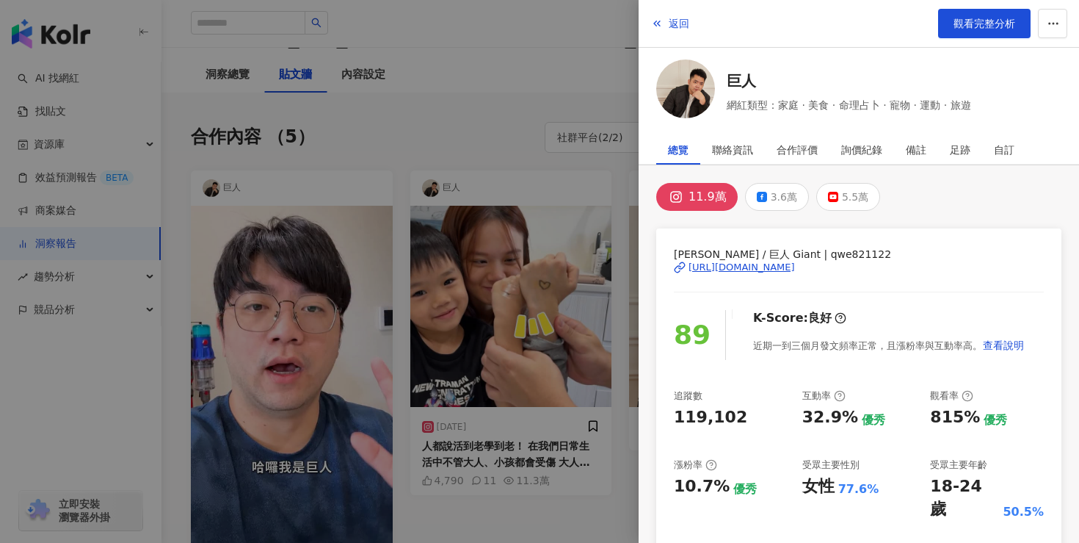
click at [544, 121] on div at bounding box center [539, 271] width 1079 height 543
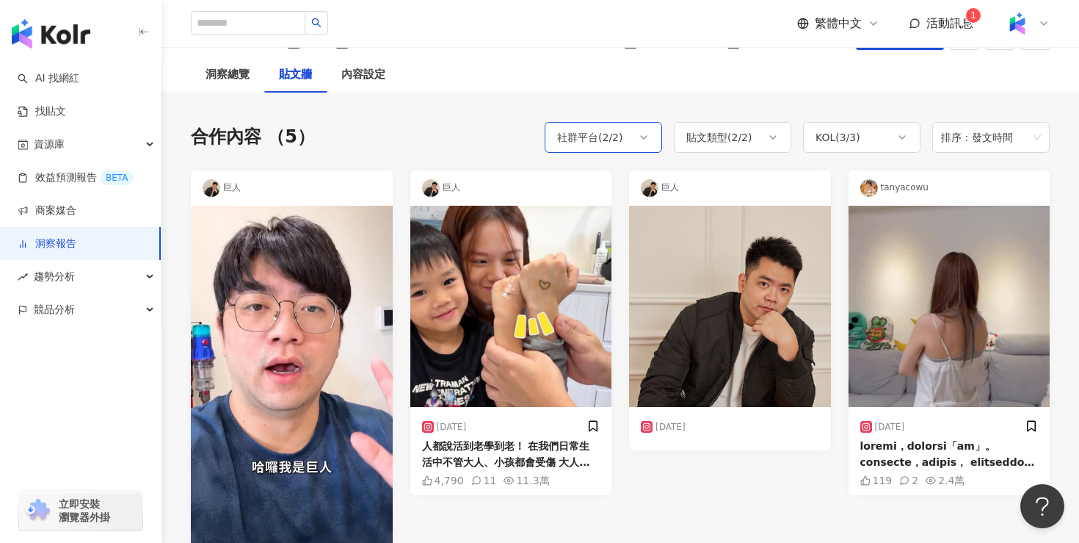
click at [643, 139] on icon at bounding box center [644, 137] width 12 height 12
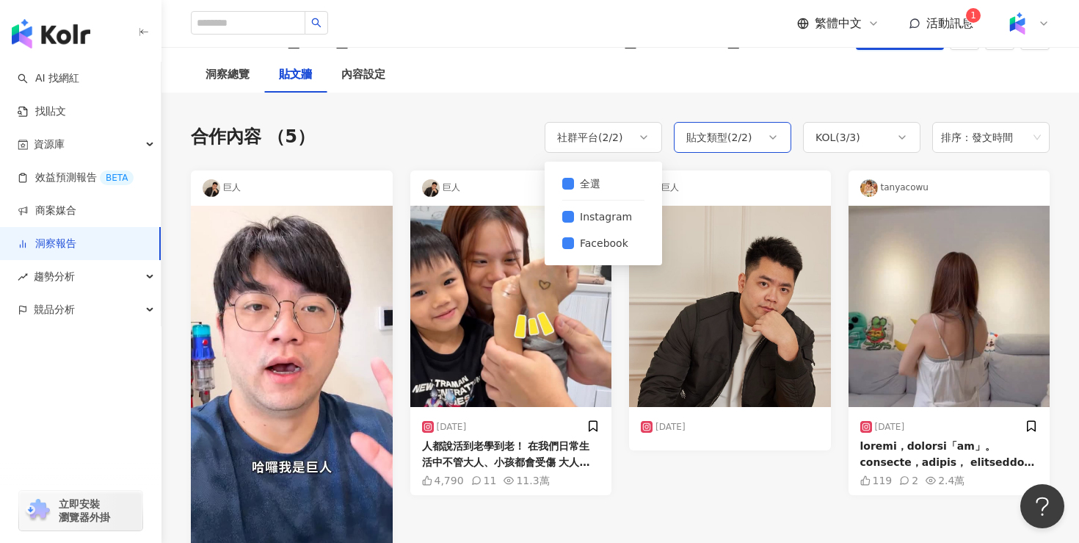
click at [704, 134] on div "貼文類型 ( 2 / 2 )" at bounding box center [719, 137] width 66 height 18
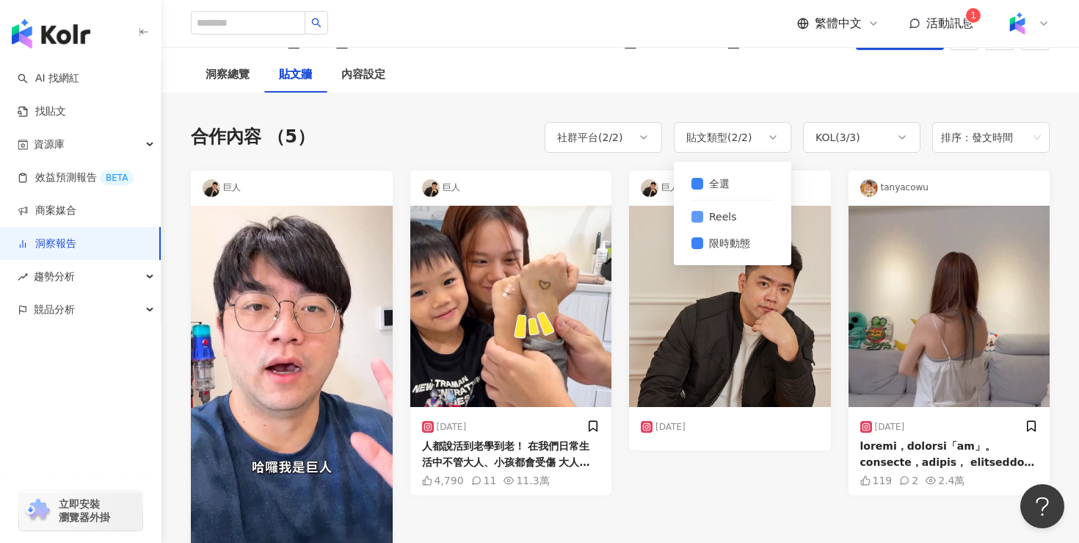
click at [706, 222] on span "Reels" at bounding box center [723, 217] width 40 height 16
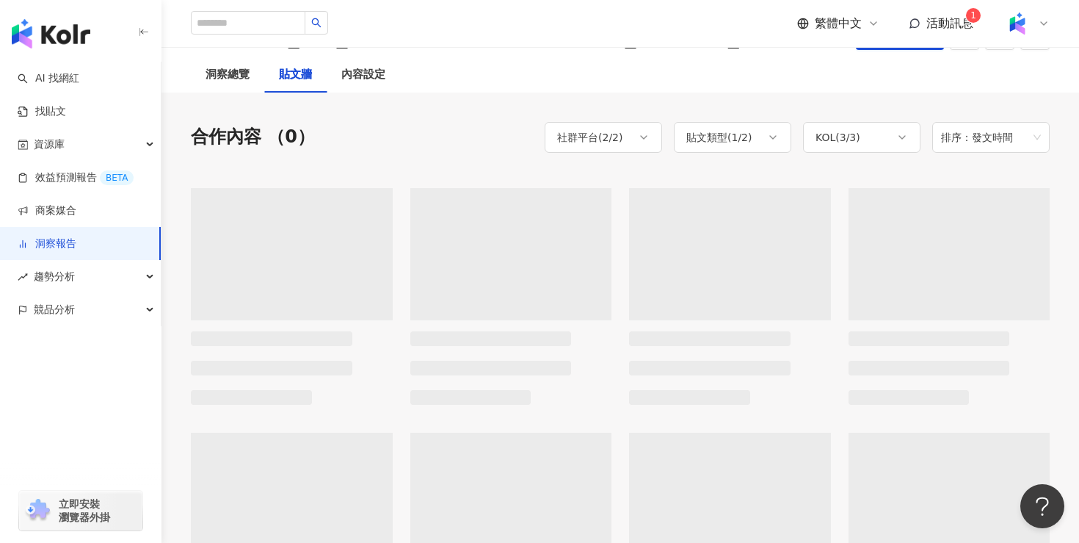
click at [747, 111] on div "合作內容 （0） 社群平台 ( 2 / 2 ) 貼文類型 ( 1 / 2 ) KOL ( 3 / 3 ) 排序：發文時間 全選 Instagram Faceb…" at bounding box center [620, 376] width 859 height 567
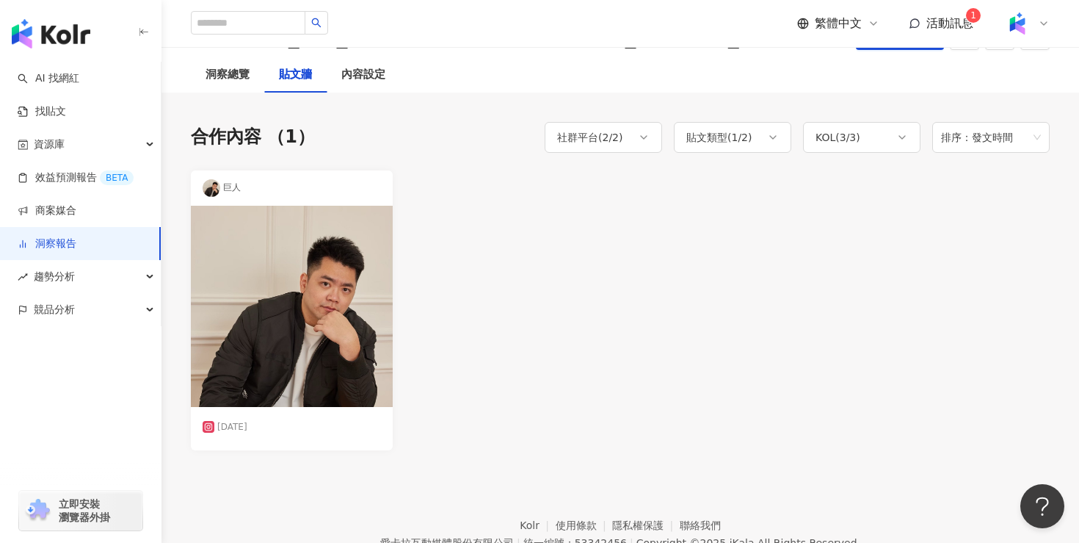
click at [341, 242] on img at bounding box center [292, 307] width 202 height 202
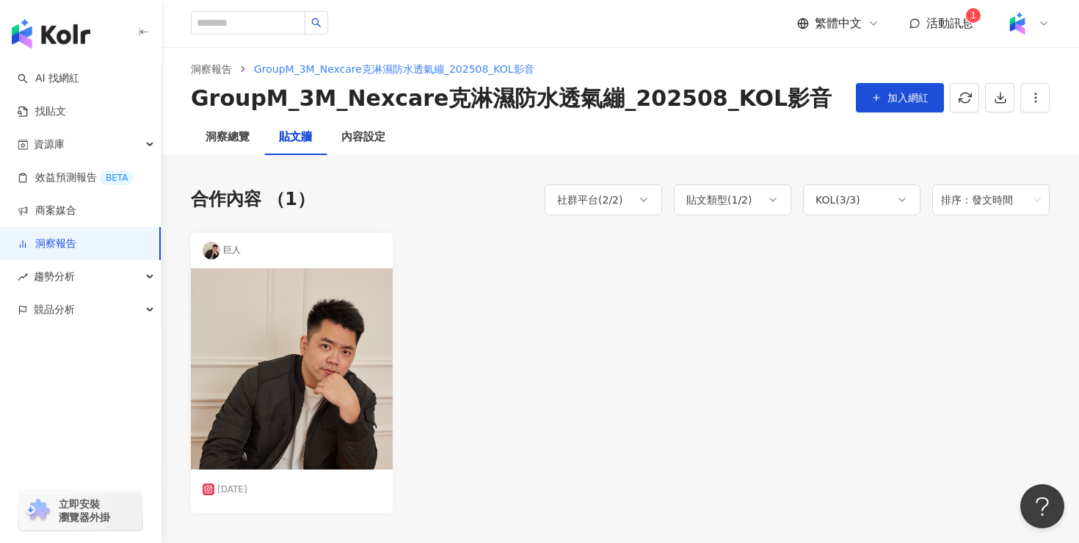
scroll to position [0, 0]
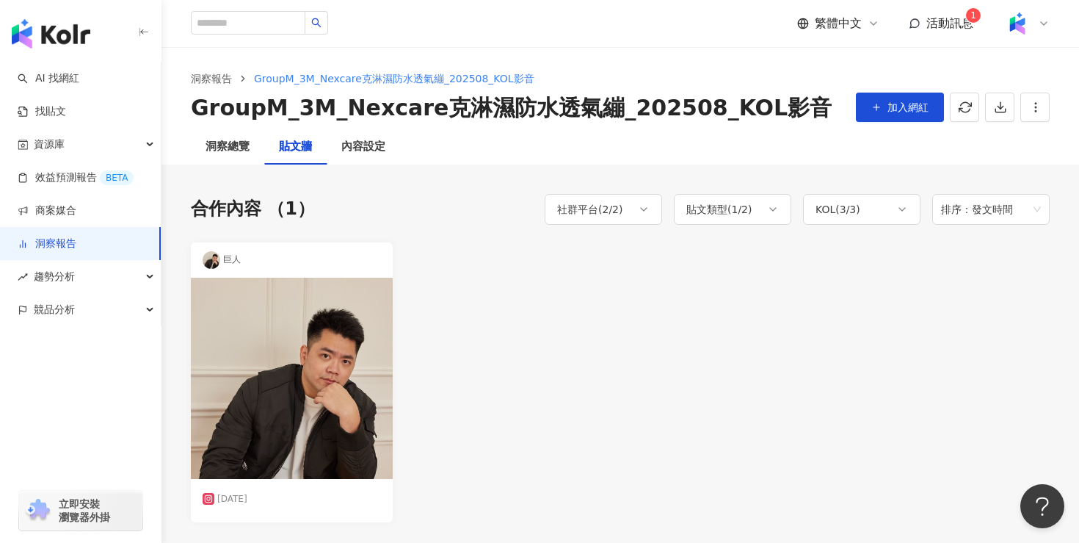
click at [304, 260] on div "巨人" at bounding box center [292, 259] width 202 height 35
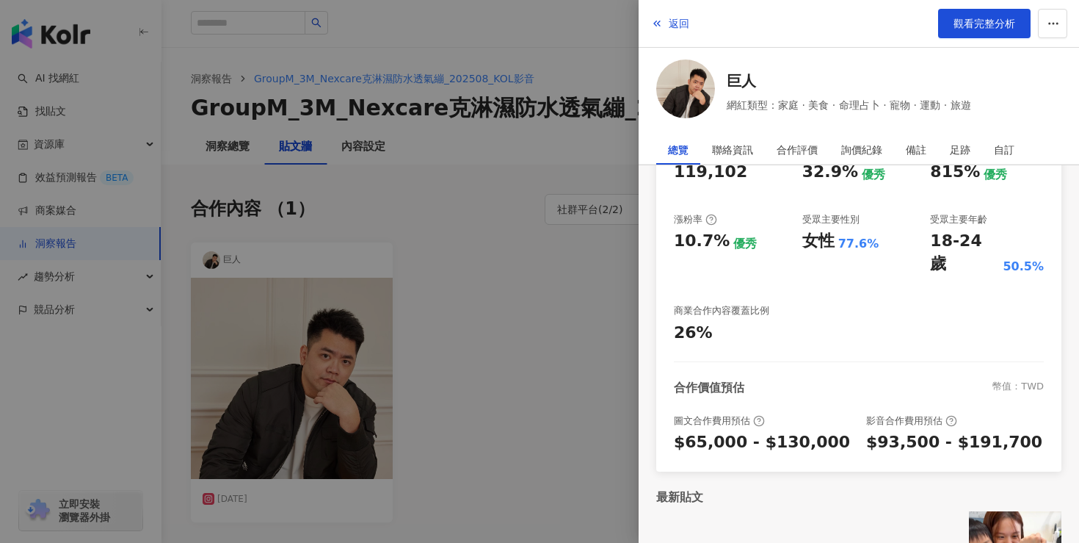
scroll to position [301, 0]
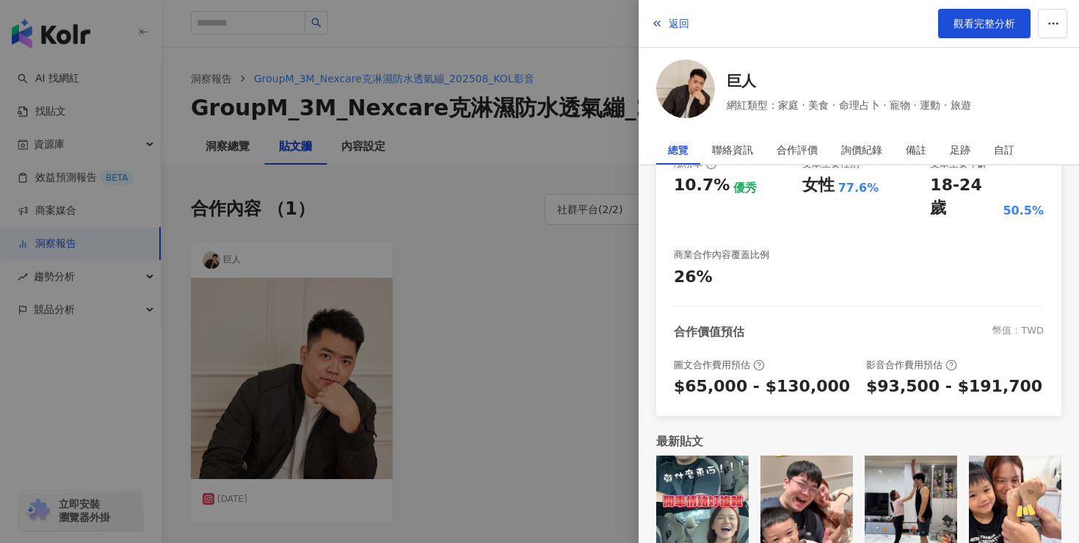
click at [562, 366] on div at bounding box center [539, 271] width 1079 height 543
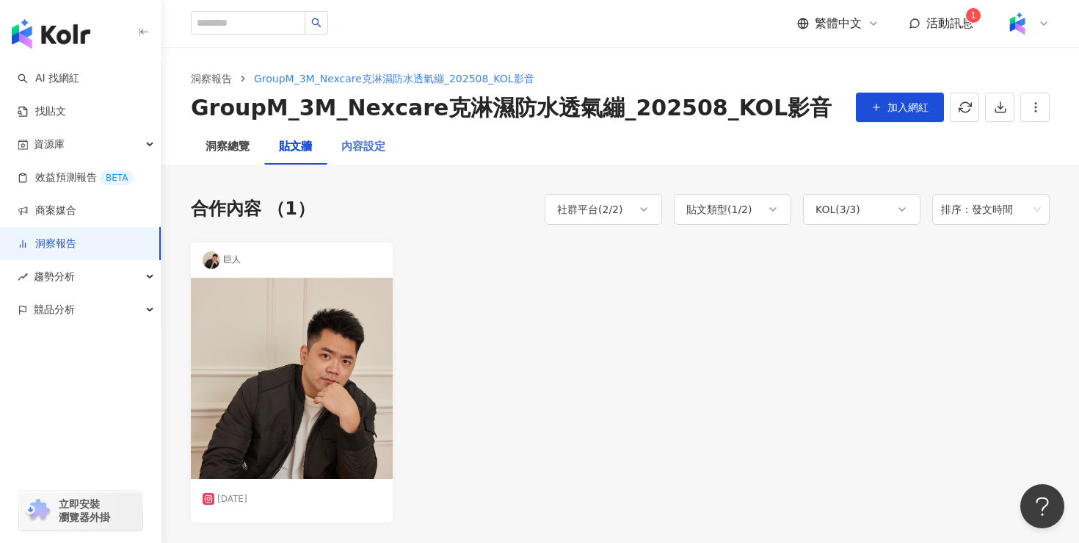
click at [352, 157] on div "內容設定" at bounding box center [363, 146] width 73 height 35
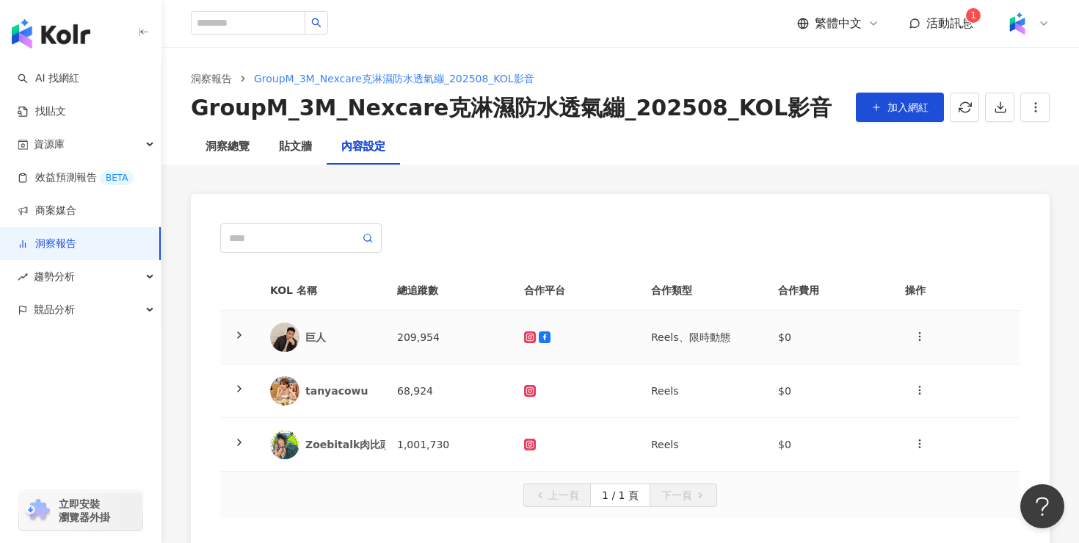
click at [899, 333] on td at bounding box center [957, 338] width 127 height 54
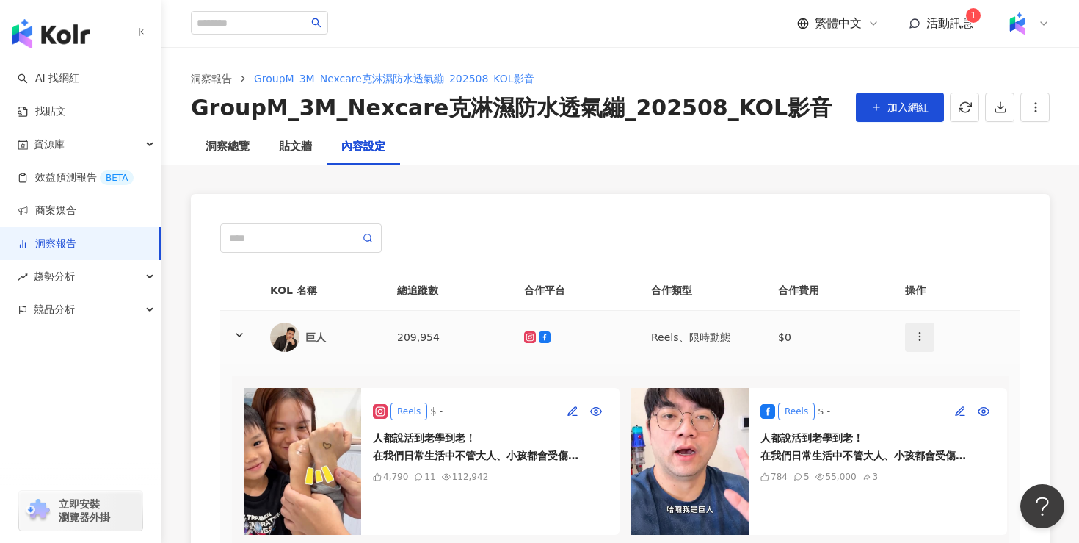
click at [930, 333] on button "button" at bounding box center [919, 336] width 29 height 29
click at [963, 401] on div "刪除網紅" at bounding box center [945, 402] width 57 height 16
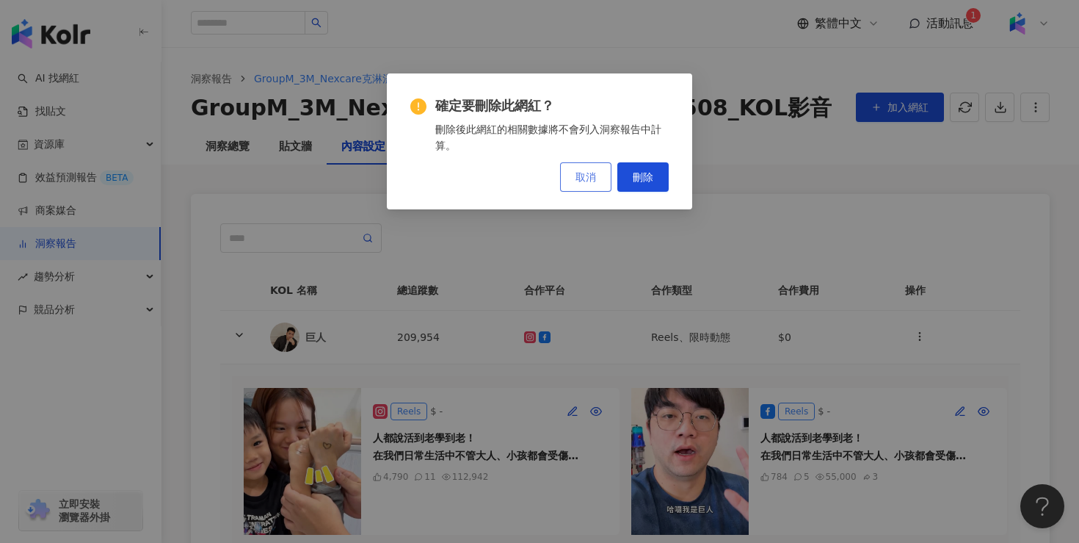
drag, startPoint x: 644, startPoint y: 181, endPoint x: 581, endPoint y: 178, distance: 62.5
click at [582, 178] on div "取消 刪除" at bounding box center [539, 176] width 258 height 29
click at [581, 178] on span "取消" at bounding box center [586, 177] width 21 height 12
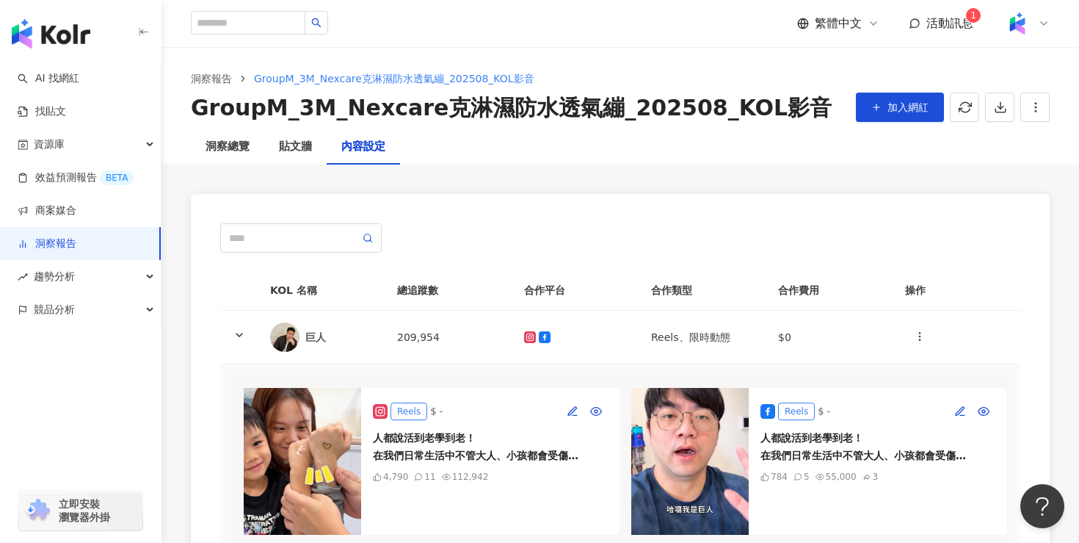
click at [645, 225] on div at bounding box center [620, 237] width 800 height 29
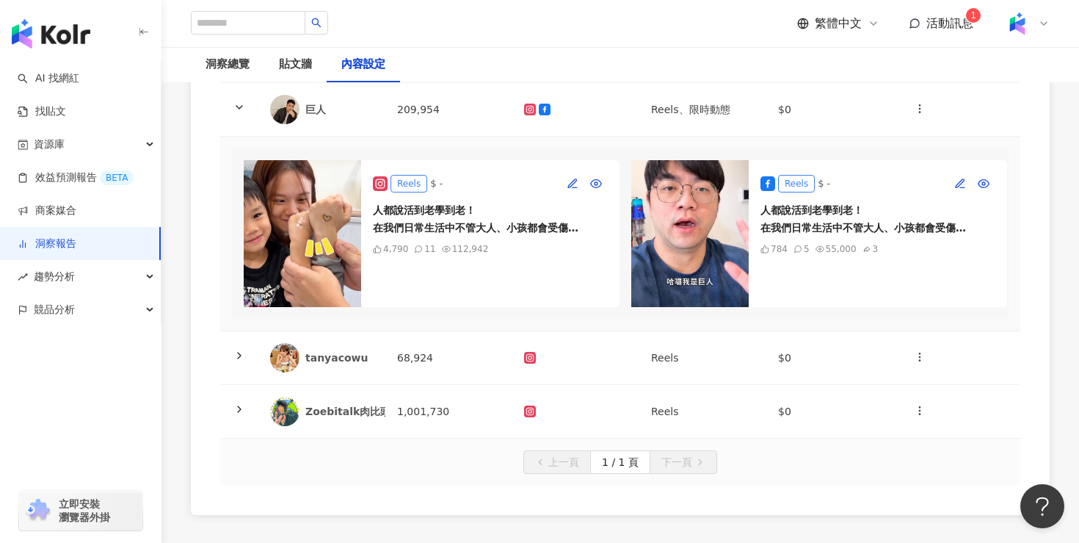
scroll to position [139, 0]
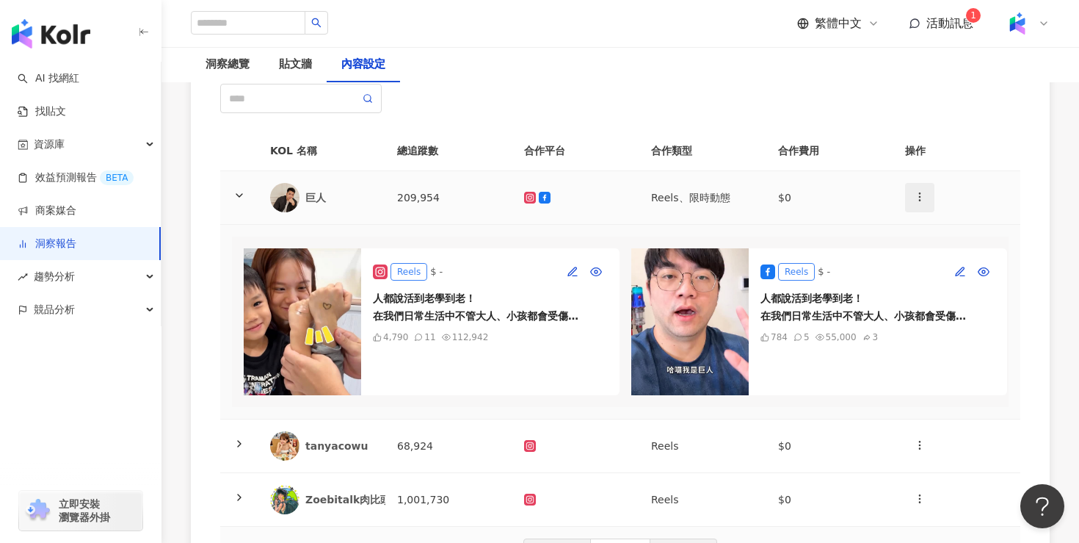
click at [921, 200] on icon "button" at bounding box center [920, 197] width 12 height 12
click at [949, 262] on div "刪除網紅" at bounding box center [945, 262] width 57 height 16
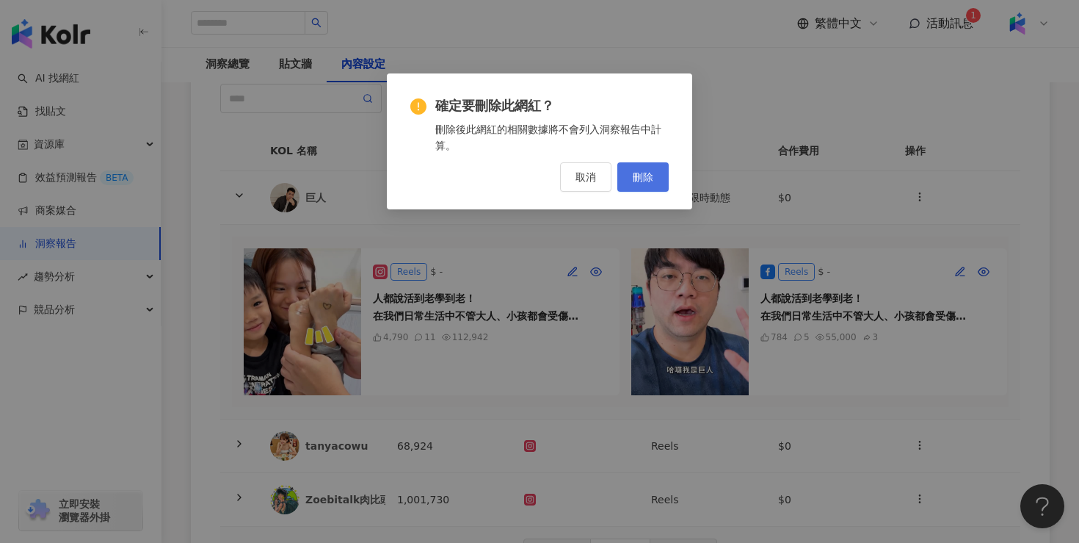
click at [652, 180] on span "刪除" at bounding box center [643, 177] width 21 height 12
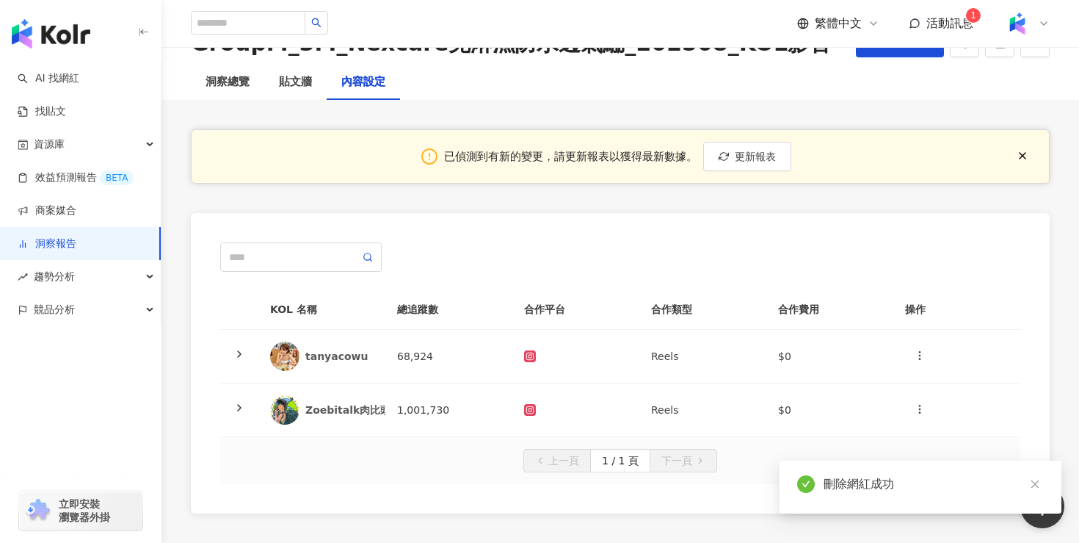
scroll to position [0, 0]
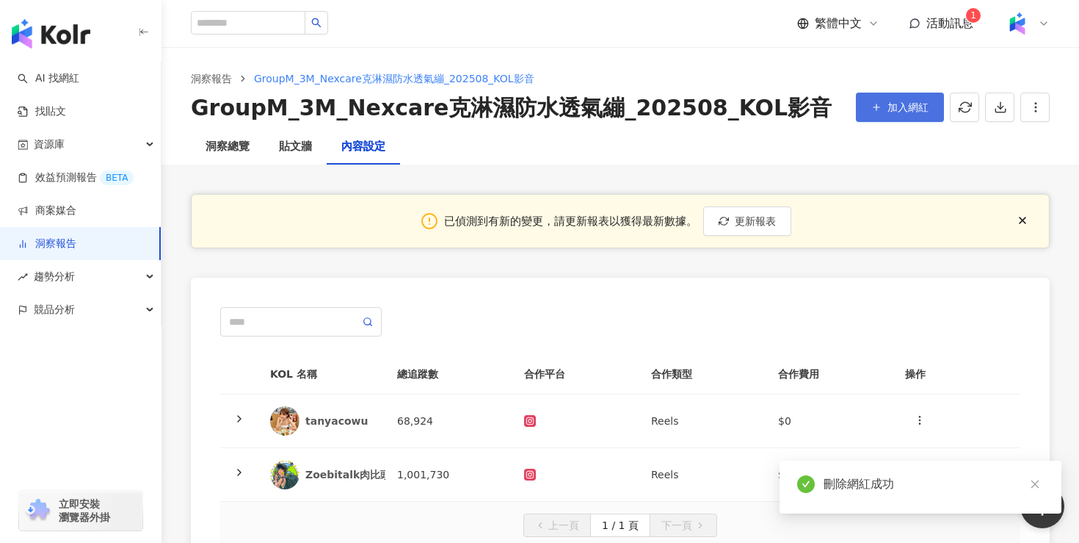
click at [916, 108] on span "加入網紅" at bounding box center [908, 107] width 41 height 12
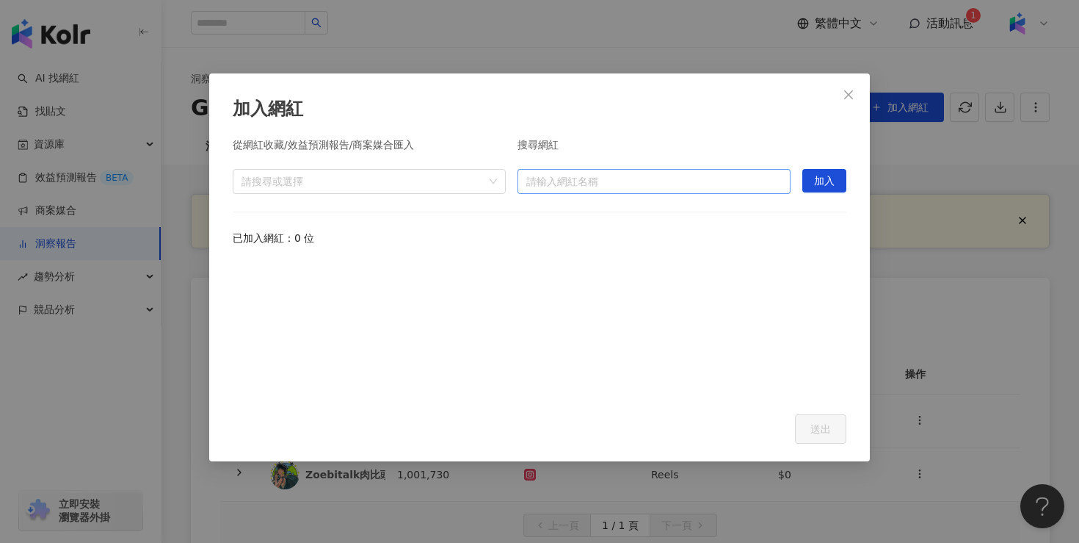
click at [620, 177] on input "search" at bounding box center [654, 181] width 256 height 23
type input "*"
type input "**"
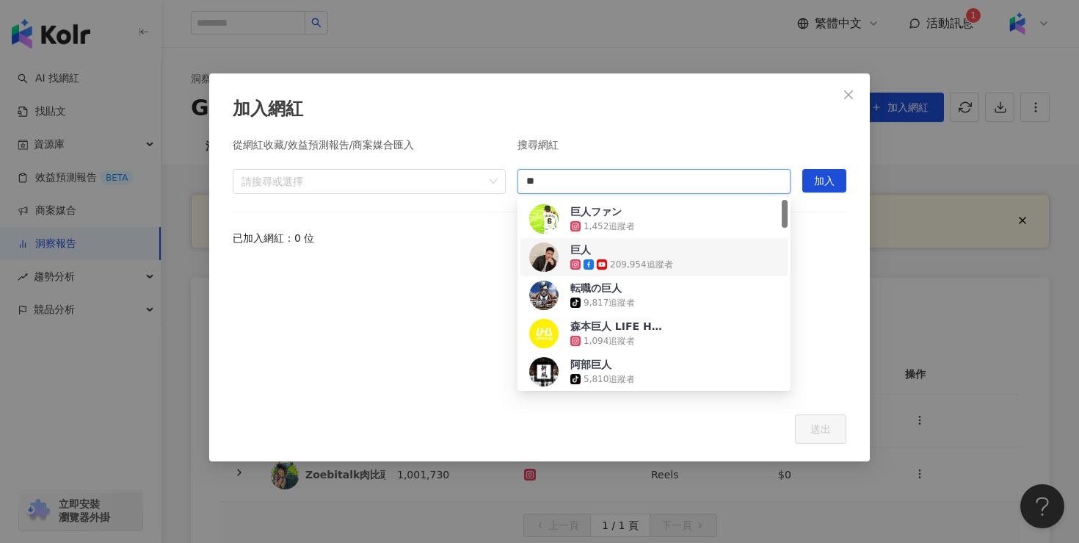
click at [658, 265] on div "209,954 追蹤者" at bounding box center [641, 264] width 63 height 12
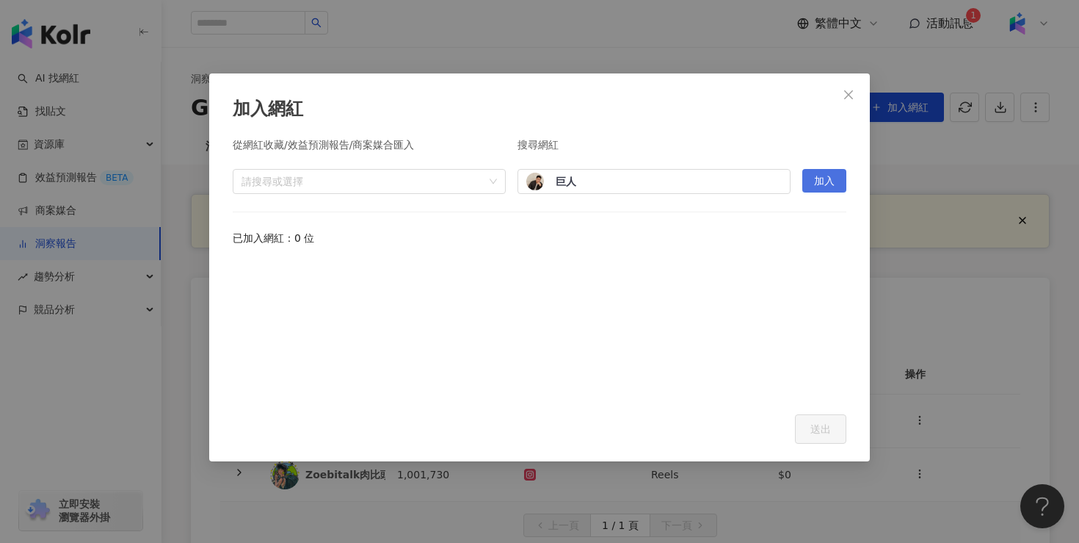
click at [819, 181] on span "加入" at bounding box center [824, 181] width 21 height 23
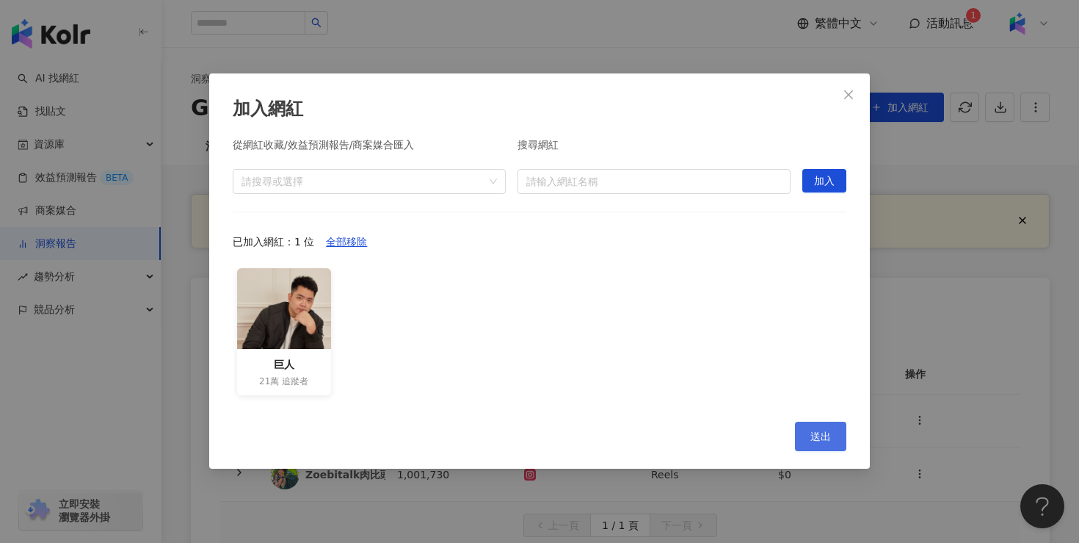
click at [821, 432] on span "送出" at bounding box center [821, 436] width 21 height 12
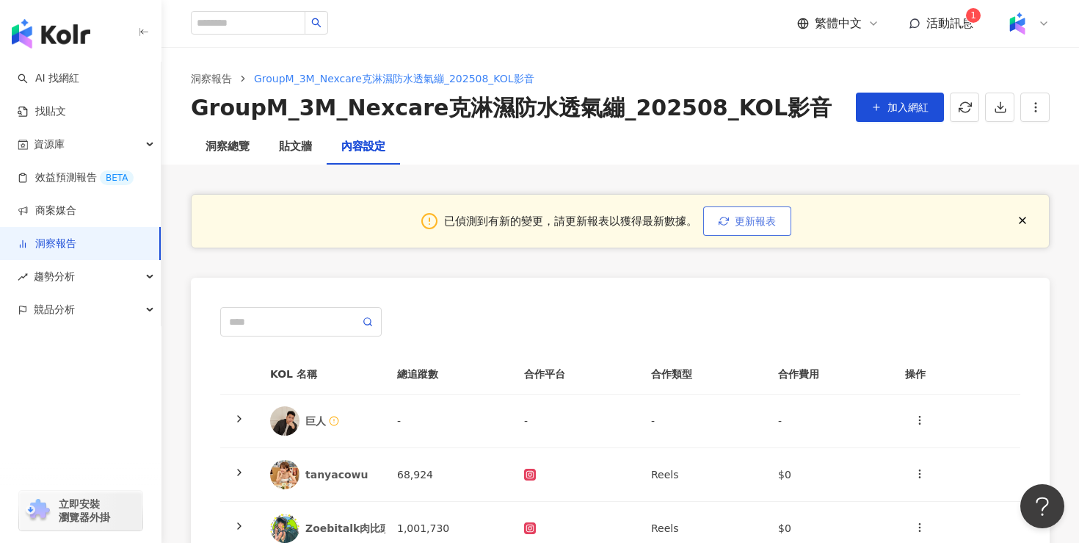
click at [758, 215] on span "更新報表" at bounding box center [755, 221] width 41 height 12
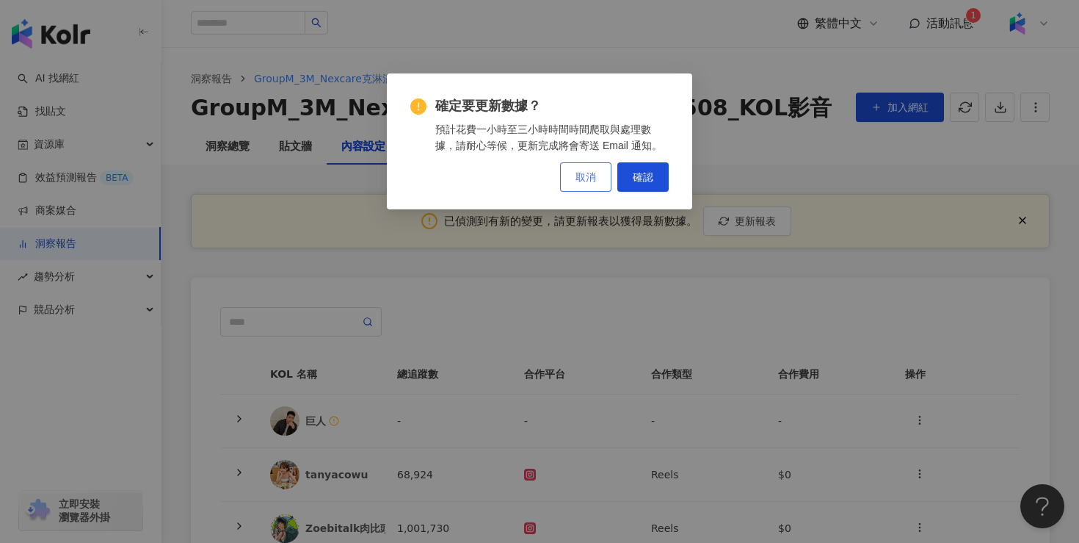
click at [596, 178] on button "取消" at bounding box center [585, 176] width 51 height 29
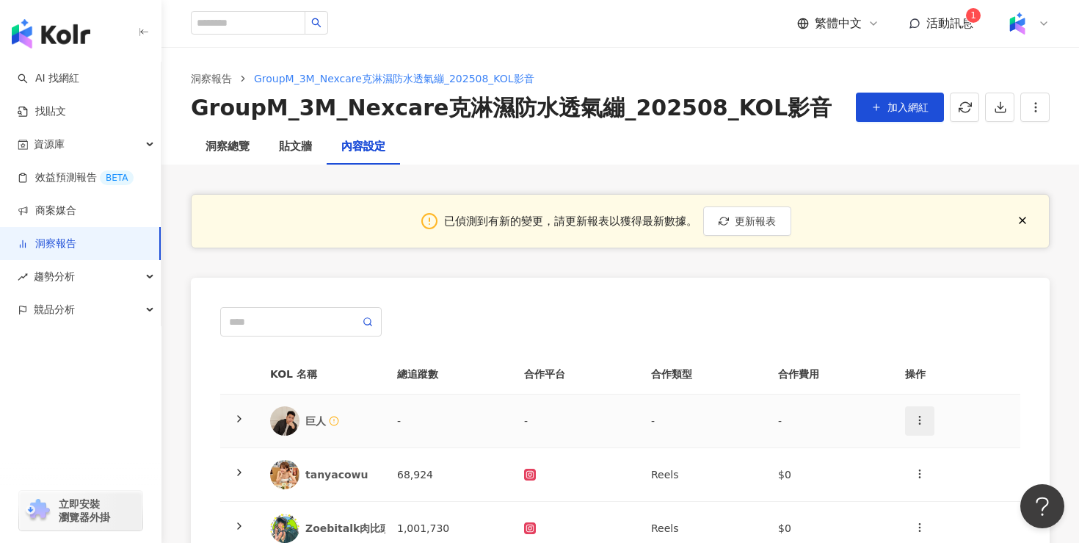
click at [921, 418] on icon "button" at bounding box center [920, 420] width 12 height 12
click at [932, 459] on div "新增內容" at bounding box center [945, 456] width 57 height 16
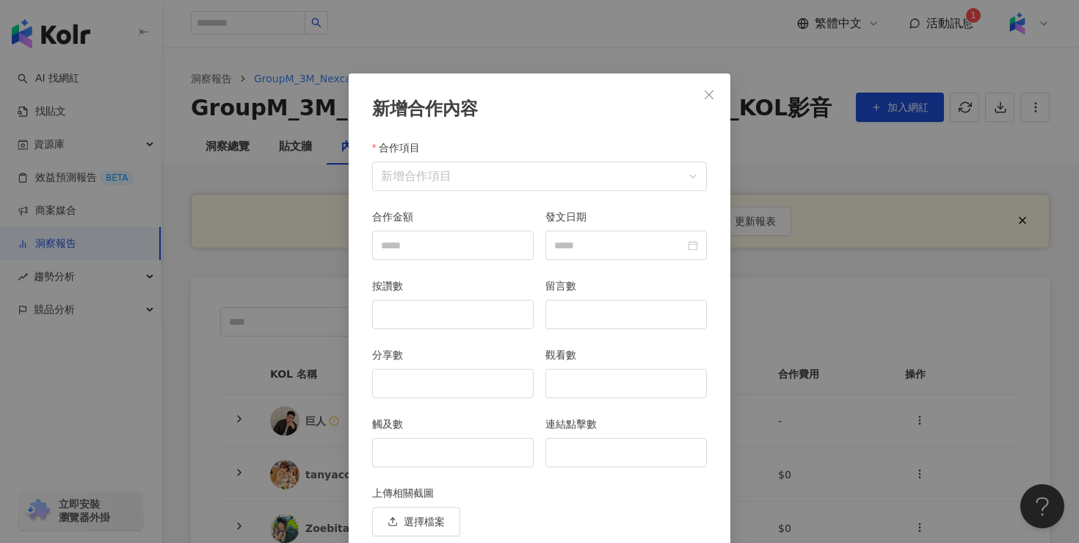
scroll to position [58, 0]
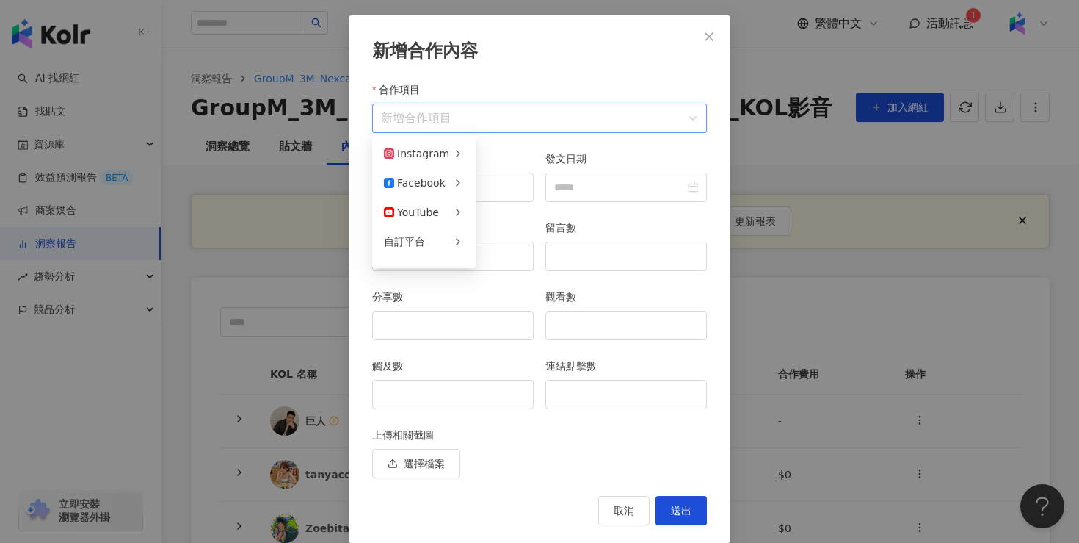
click at [427, 104] on input "合作項目" at bounding box center [539, 118] width 317 height 28
click at [648, 70] on div "新增合作內容 合作項目 新增合作項目 合作項目 合作金額 發文日期 按讚數 留言數 分享數 觀看數 觸及數 連結點擊數 上傳相關截圖 選擇檔案 取消 送出" at bounding box center [540, 278] width 382 height 527
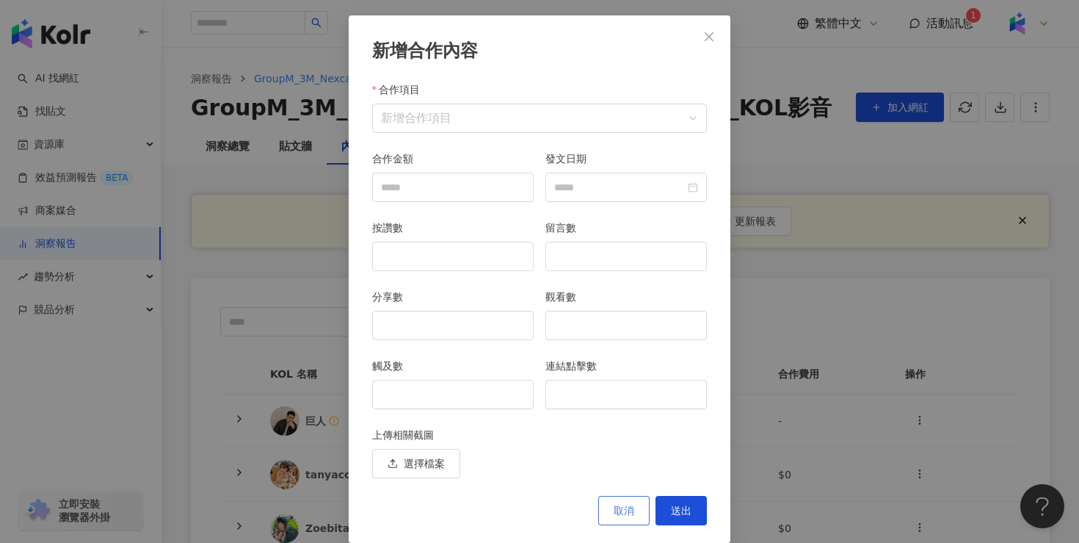
click at [634, 504] on span "取消" at bounding box center [624, 510] width 21 height 12
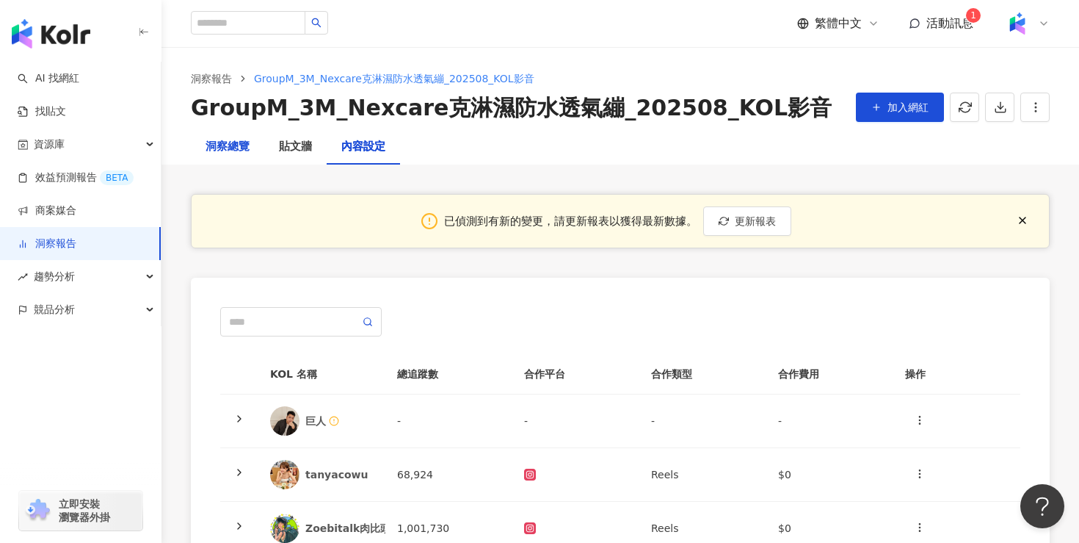
click at [232, 142] on div "洞察總覽" at bounding box center [228, 147] width 44 height 18
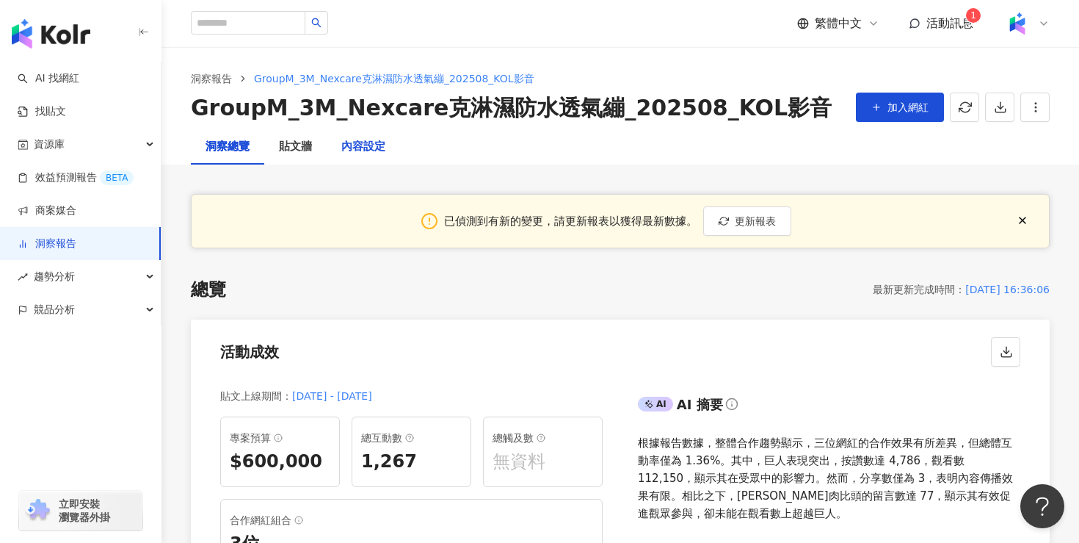
click at [347, 140] on div "內容設定" at bounding box center [363, 147] width 44 height 18
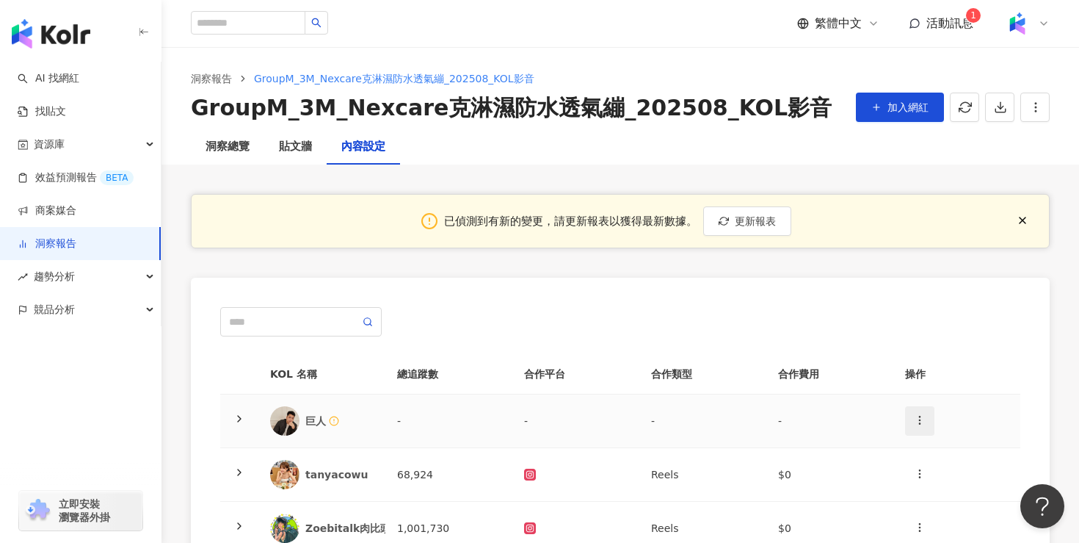
click at [924, 418] on icon "button" at bounding box center [920, 420] width 12 height 12
click at [943, 486] on div "刪除網紅" at bounding box center [945, 485] width 57 height 16
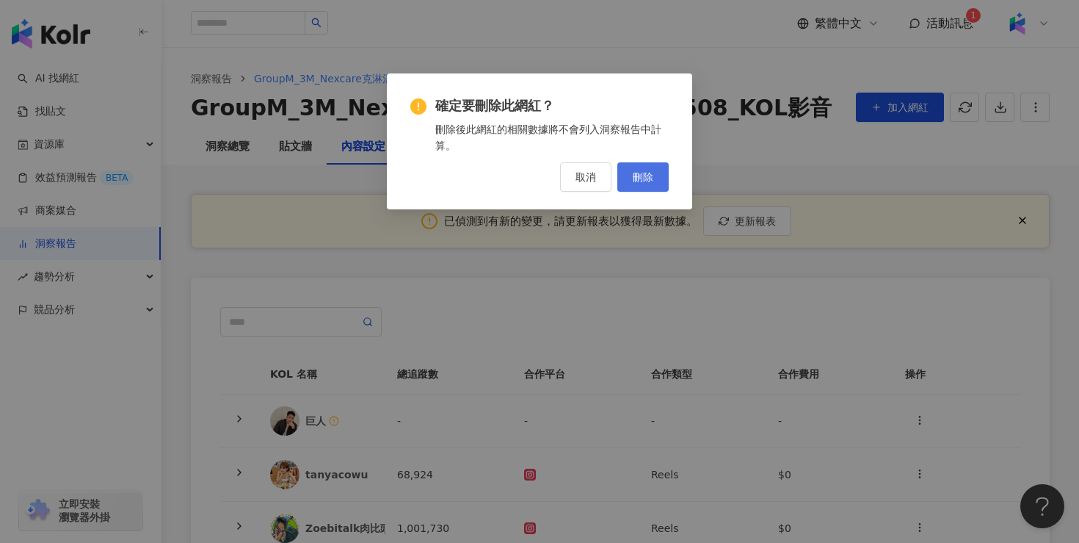
click at [642, 178] on span "刪除" at bounding box center [643, 177] width 21 height 12
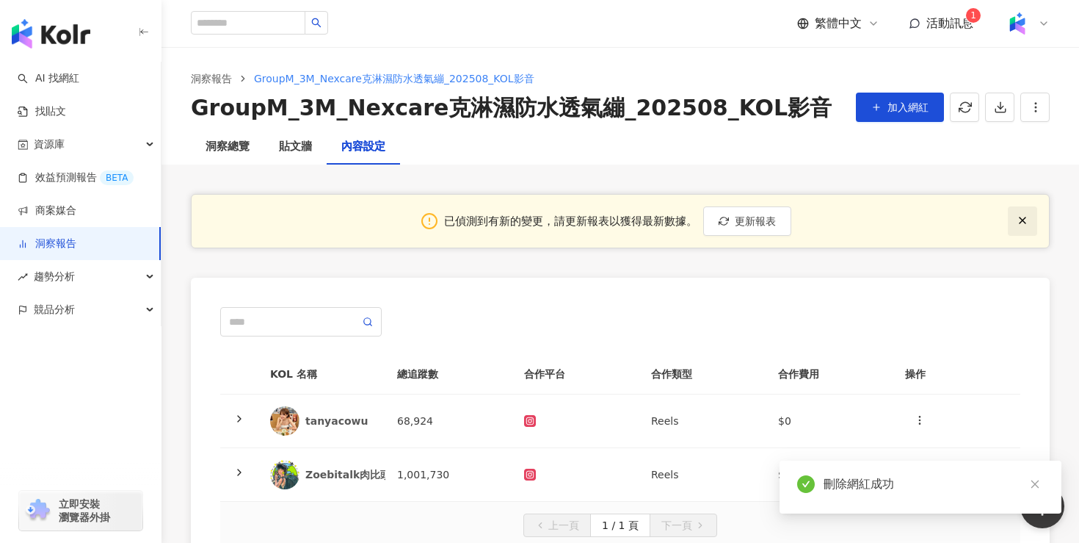
click at [1024, 220] on icon "button" at bounding box center [1023, 220] width 12 height 12
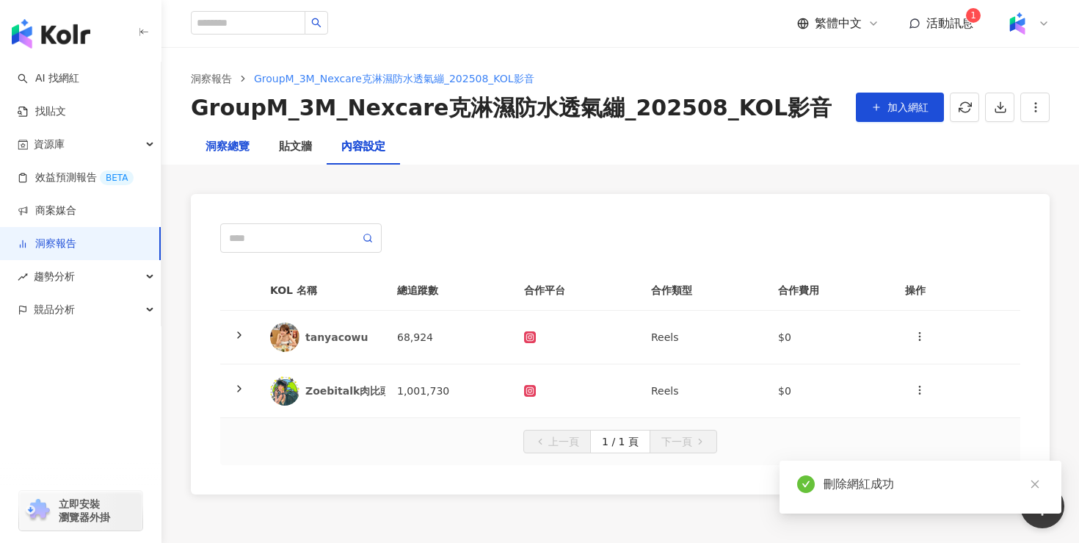
click at [237, 140] on div "洞察總覽" at bounding box center [228, 147] width 44 height 18
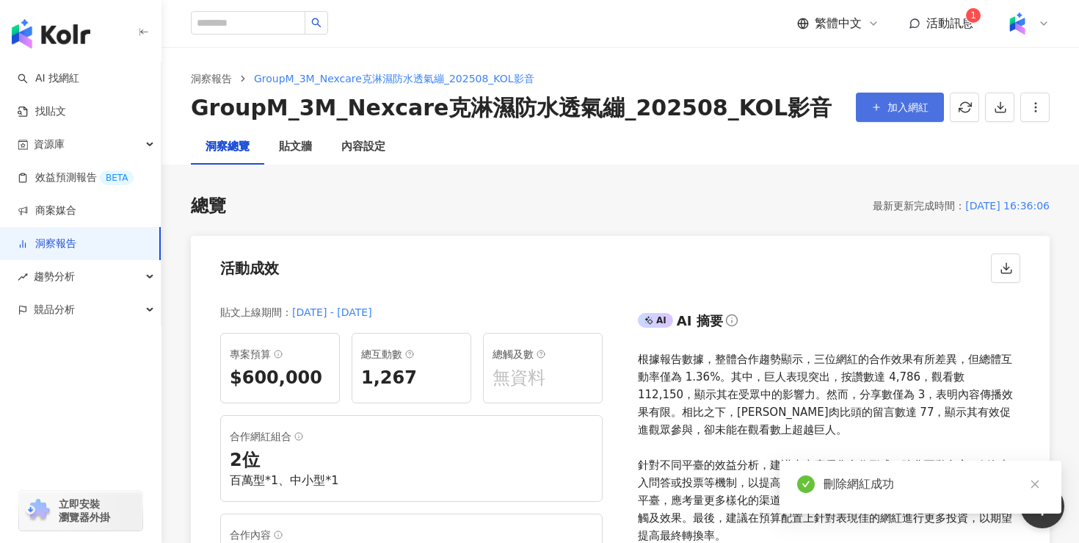
click at [911, 106] on span "加入網紅" at bounding box center [908, 107] width 41 height 12
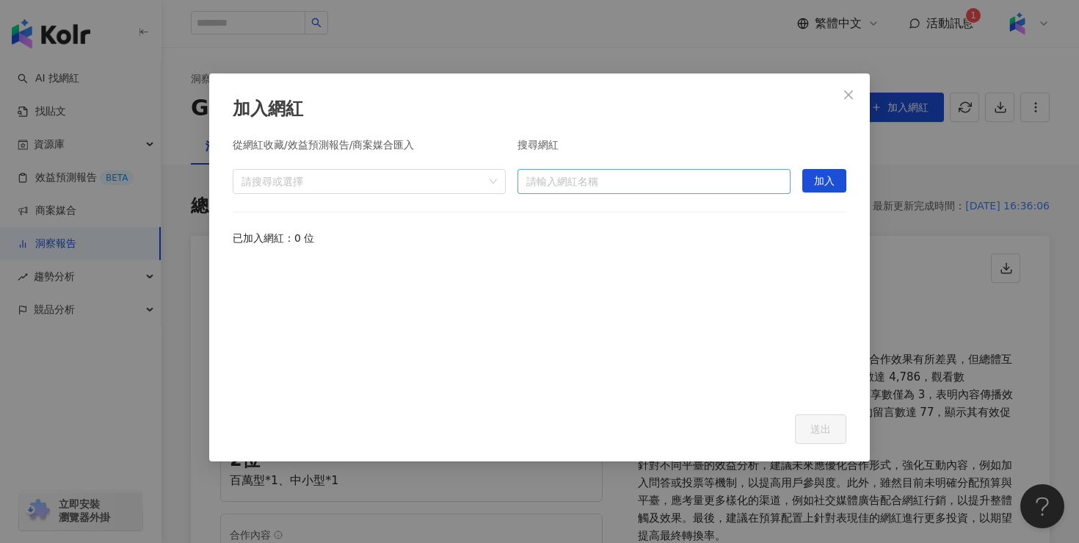
click at [703, 181] on input "search" at bounding box center [654, 181] width 256 height 23
click at [962, 186] on div "加入網紅 從網紅收藏/效益預測報告/商案媒合匯入 請搜尋或選擇 搜尋網紅 請輸入網紅名稱 加入 已加入網紅：0 位 Cancel 送出" at bounding box center [539, 271] width 1079 height 543
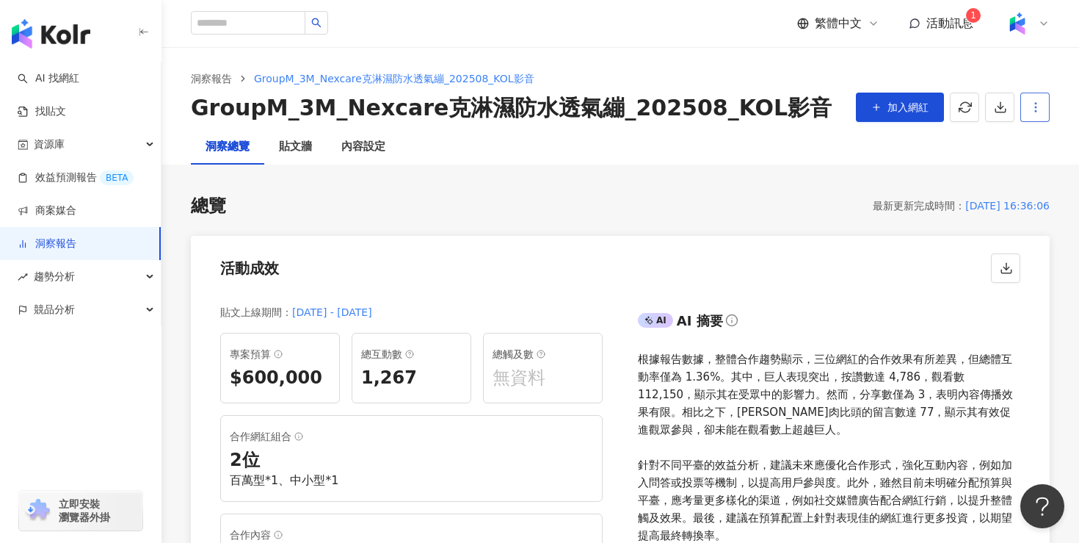
click at [1048, 101] on button "button" at bounding box center [1035, 107] width 29 height 29
click at [1027, 137] on div "設定報告" at bounding box center [1009, 142] width 57 height 16
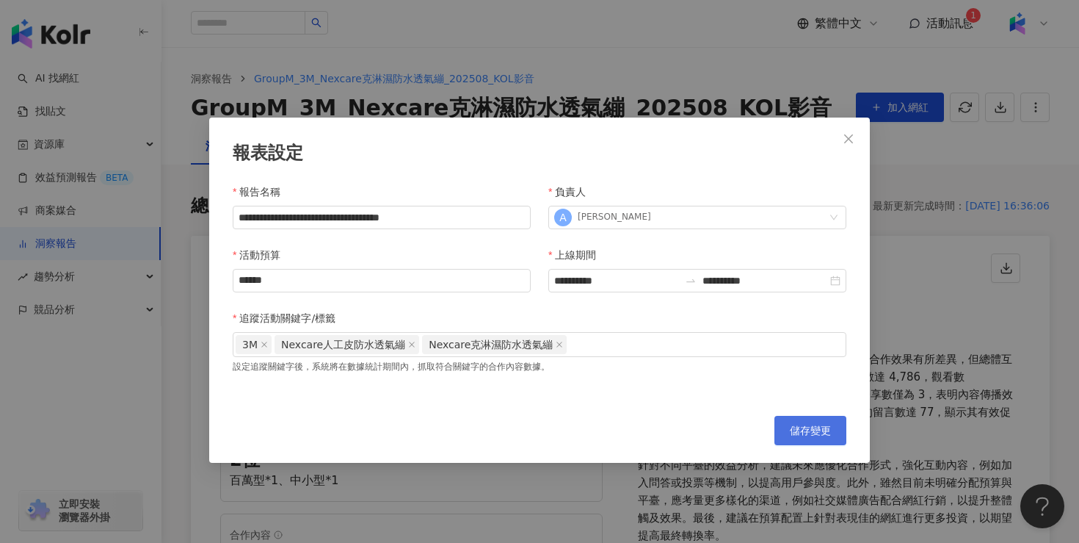
click at [808, 429] on span "儲存變更" at bounding box center [810, 430] width 41 height 12
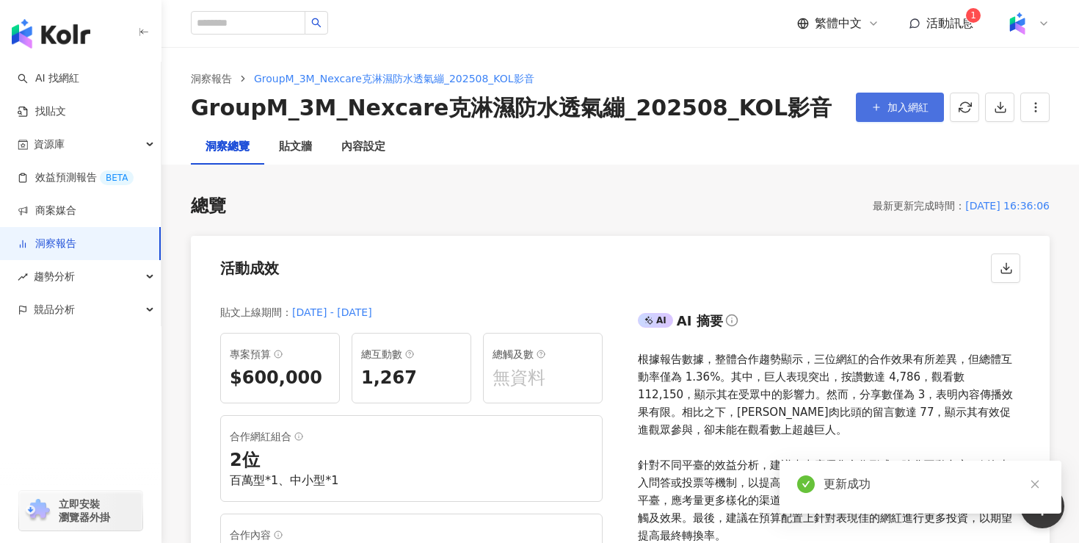
click at [908, 109] on span "加入網紅" at bounding box center [908, 107] width 41 height 12
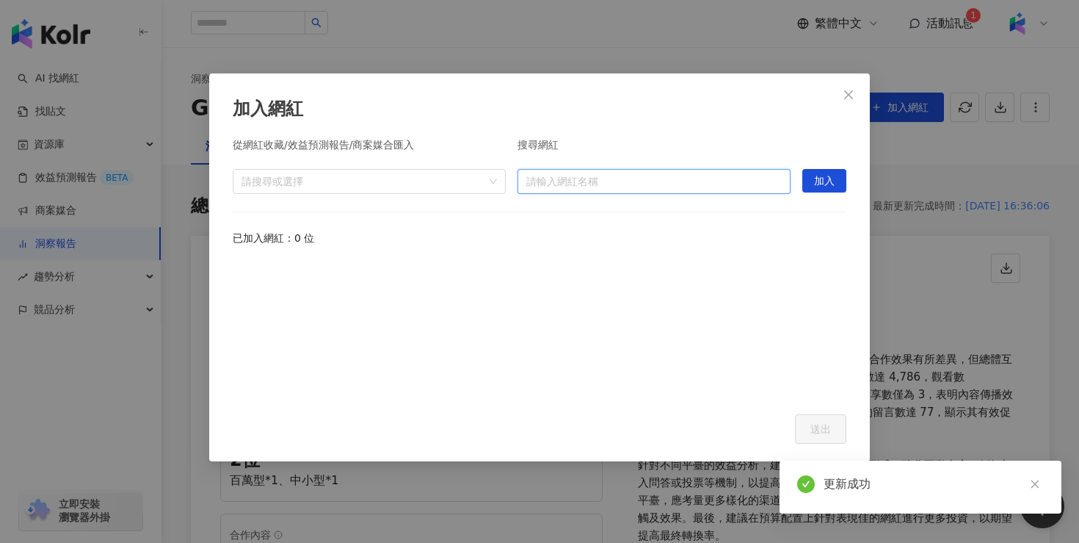
click at [625, 175] on input "search" at bounding box center [654, 181] width 256 height 23
type input "**"
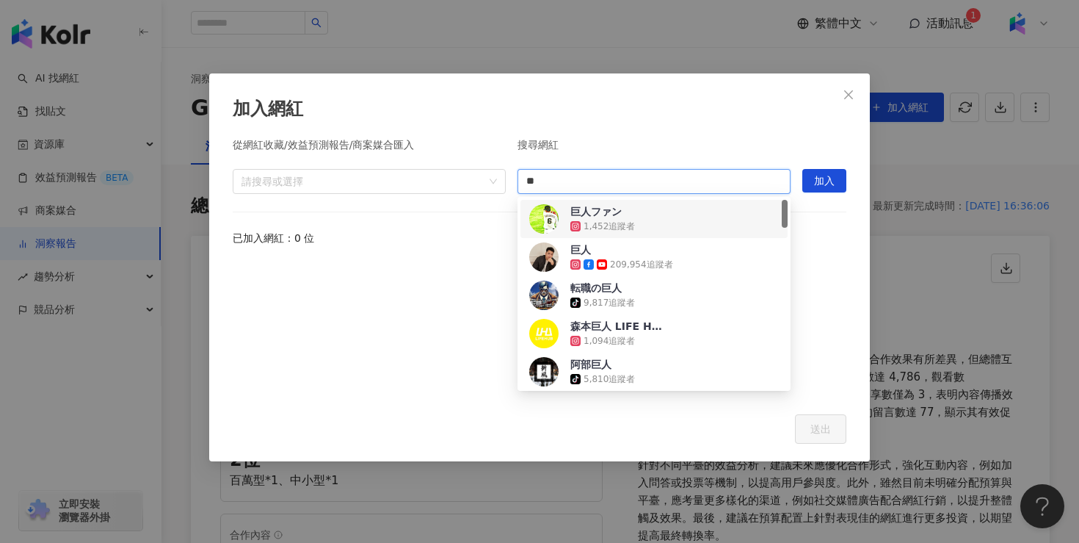
click at [604, 256] on span "巨人" at bounding box center [617, 249] width 95 height 15
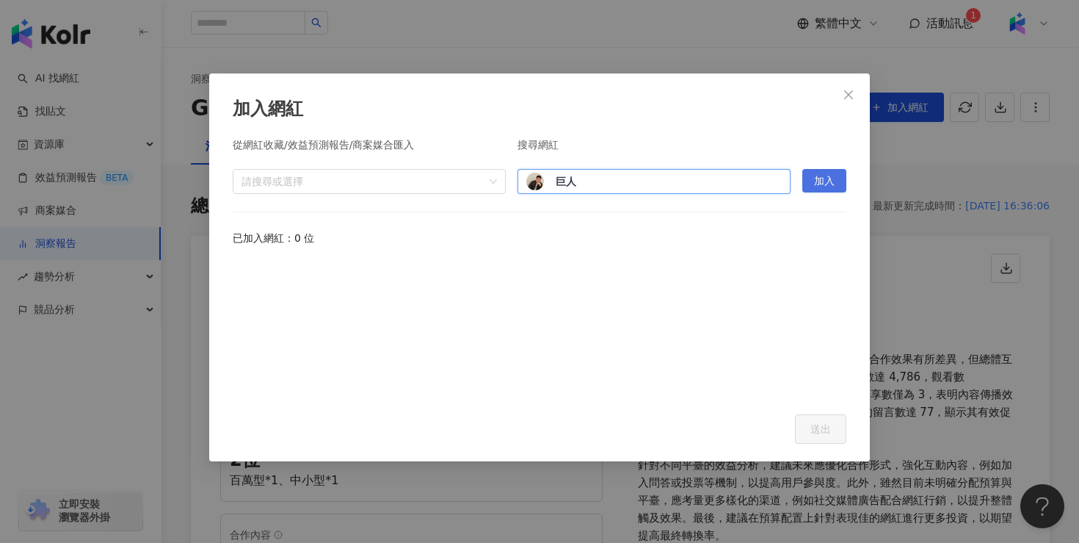
click at [815, 181] on span "加入" at bounding box center [824, 181] width 21 height 23
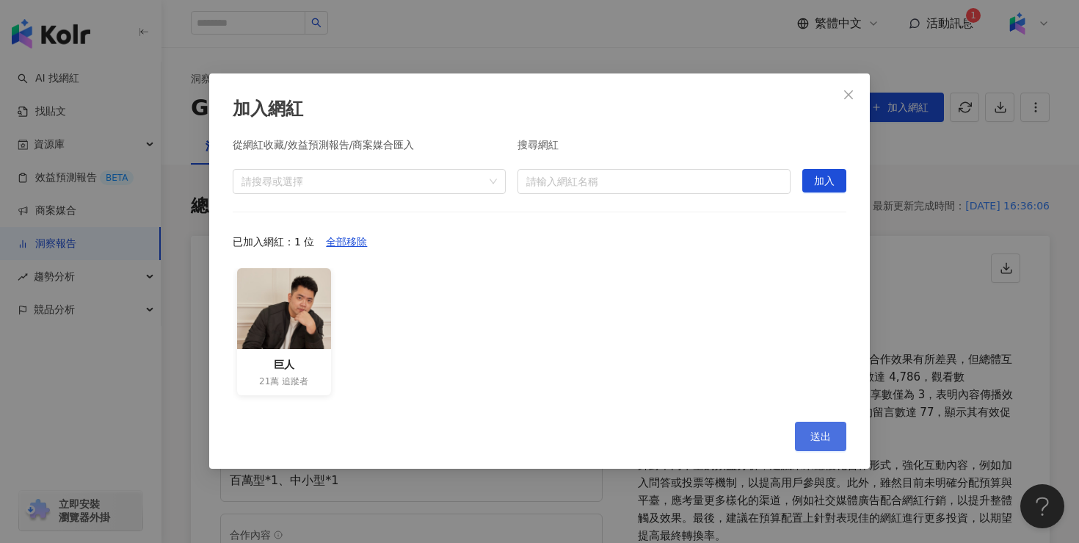
click at [809, 440] on button "送出" at bounding box center [820, 435] width 51 height 29
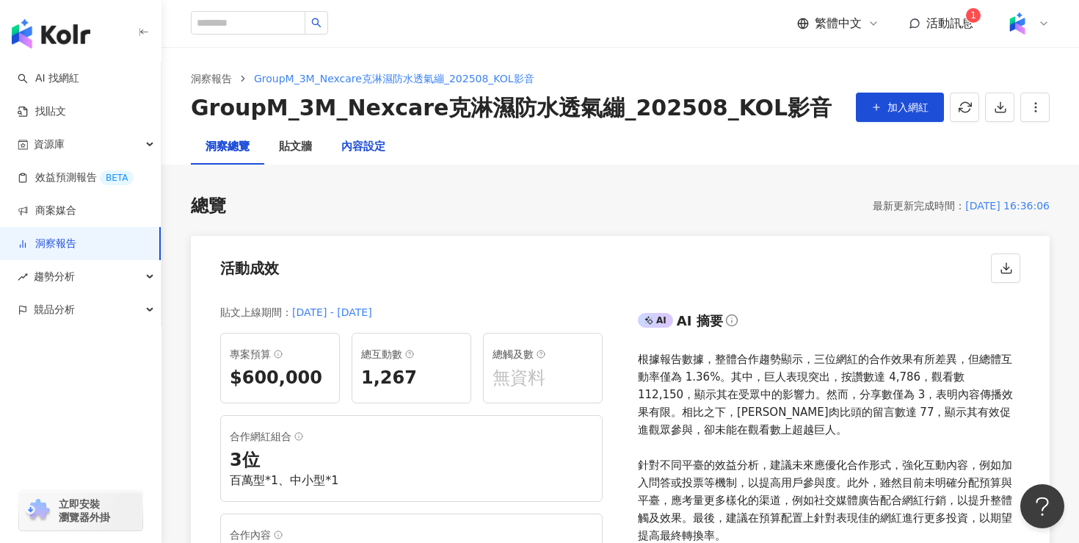
click at [367, 150] on div "內容設定" at bounding box center [363, 147] width 44 height 18
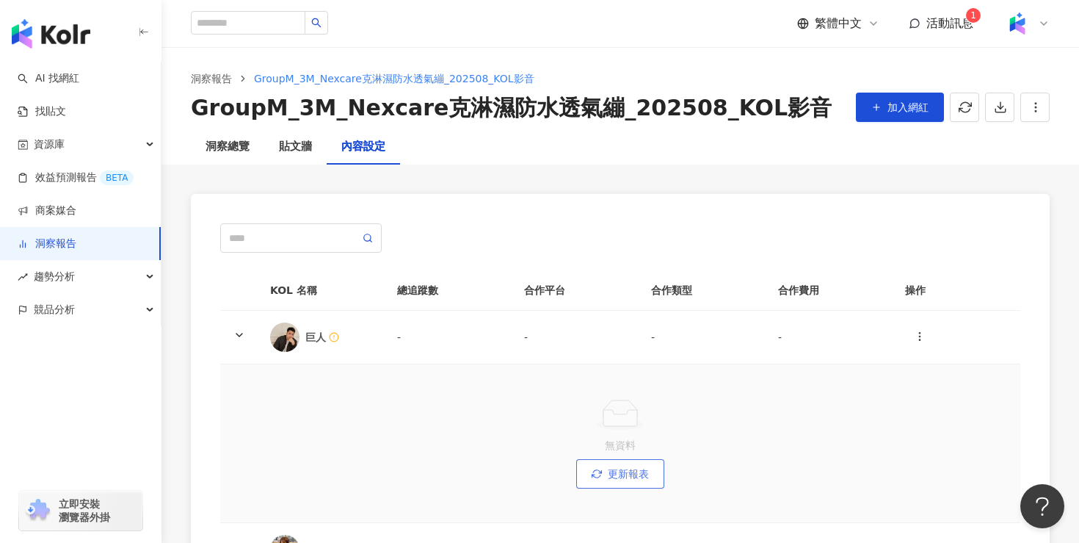
click at [638, 472] on span "更新報表" at bounding box center [628, 474] width 41 height 12
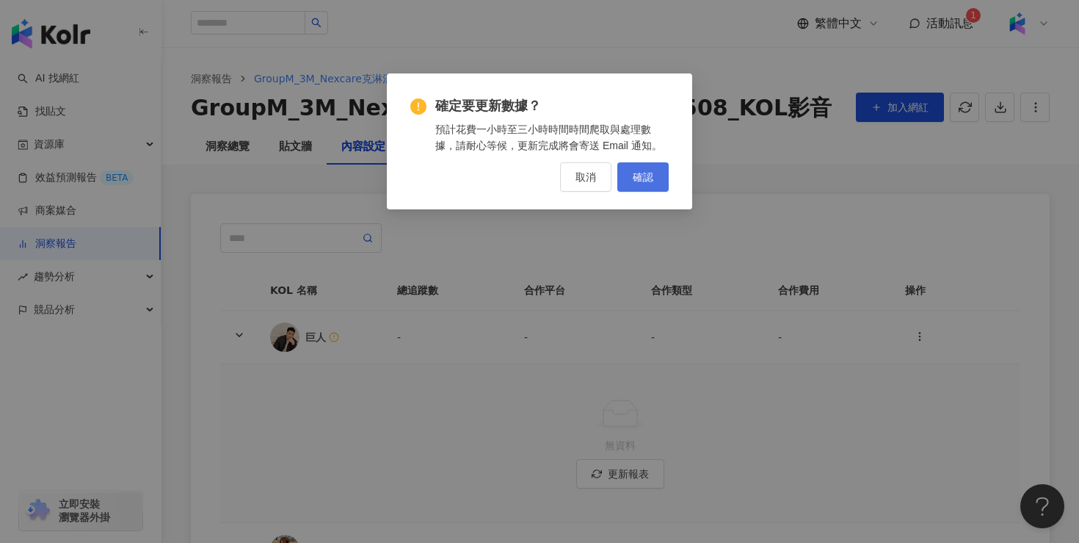
click at [647, 174] on span "確認" at bounding box center [643, 177] width 21 height 12
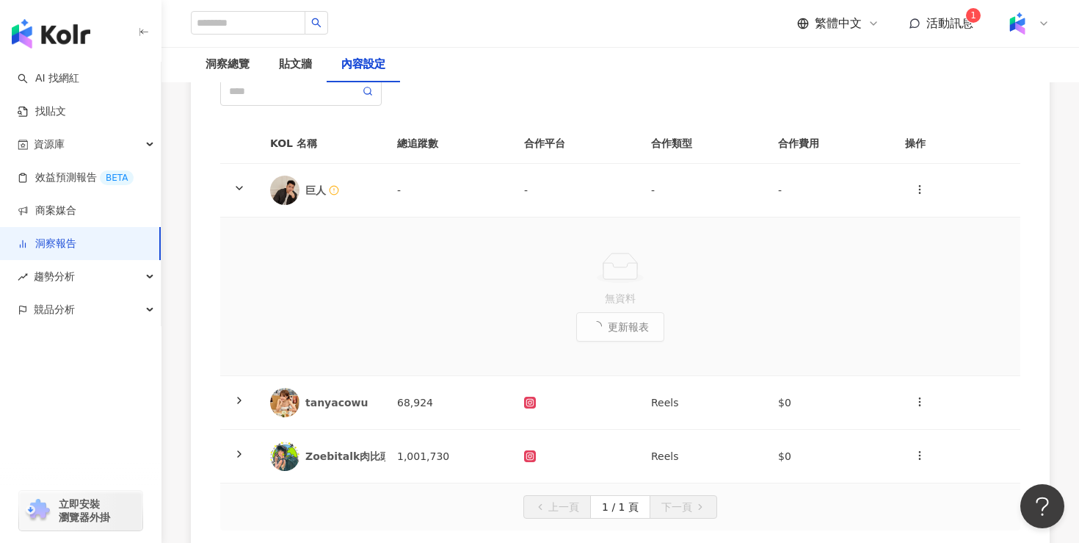
scroll to position [183, 0]
